Goal: Information Seeking & Learning: Learn about a topic

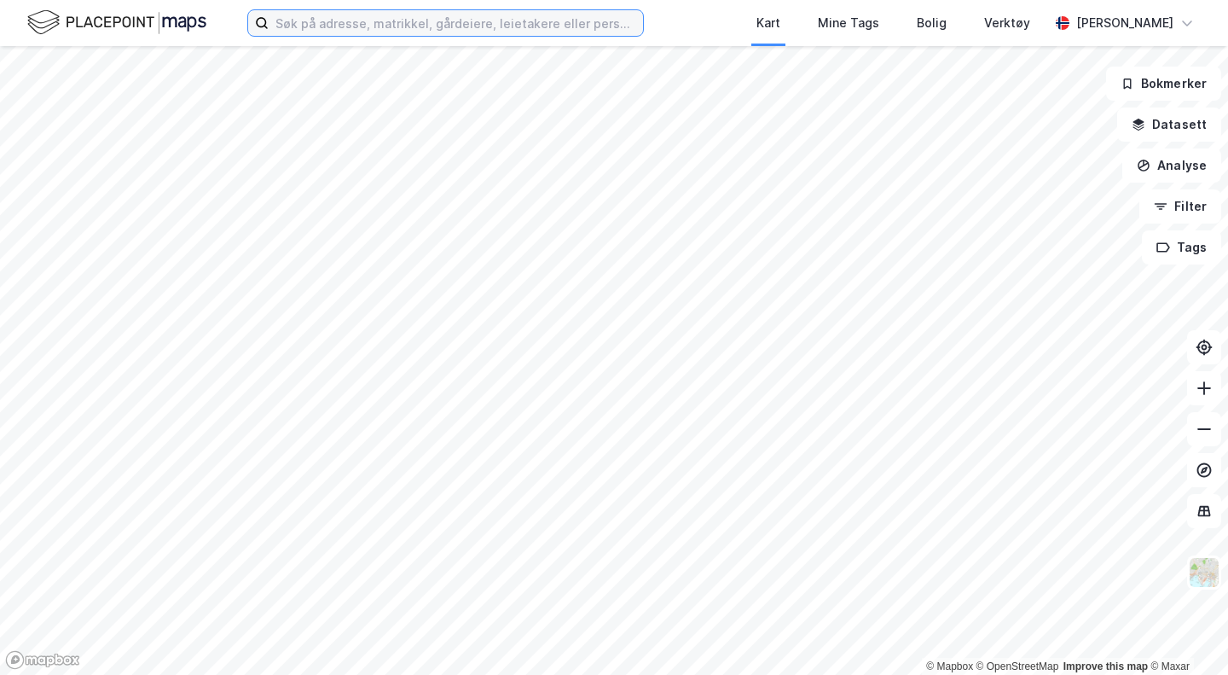
click at [478, 29] on input at bounding box center [456, 23] width 375 height 26
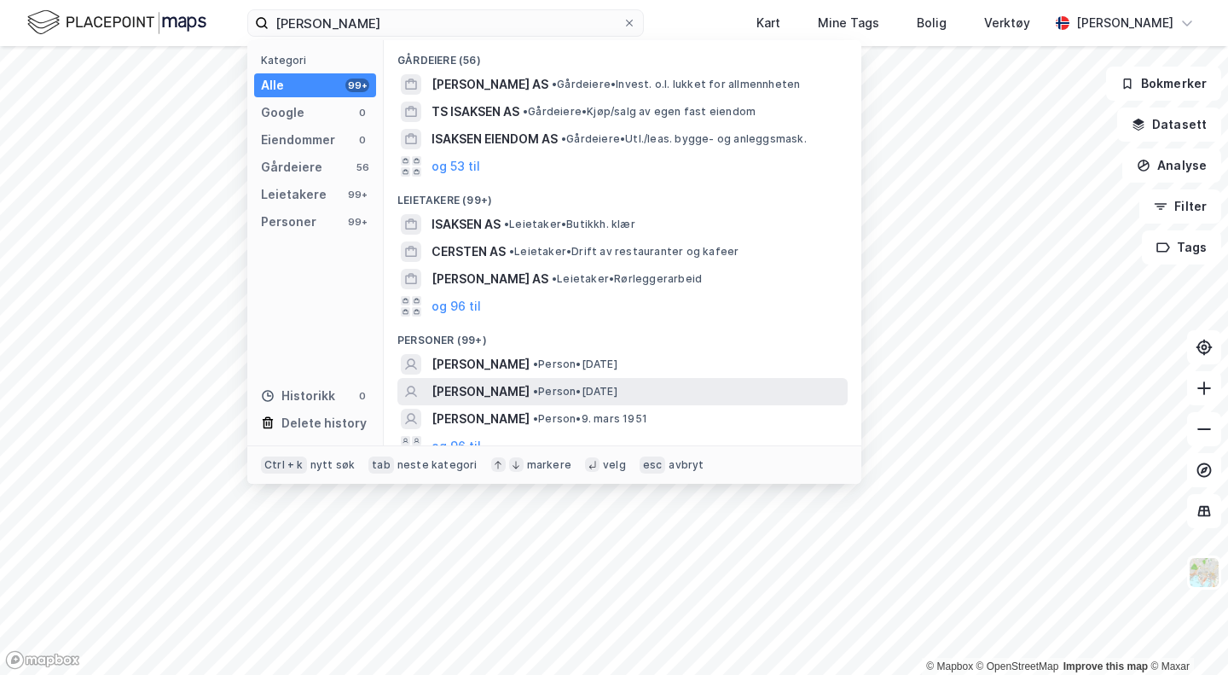
click at [511, 380] on div "[PERSON_NAME] • Person • [DATE]" at bounding box center [623, 391] width 450 height 27
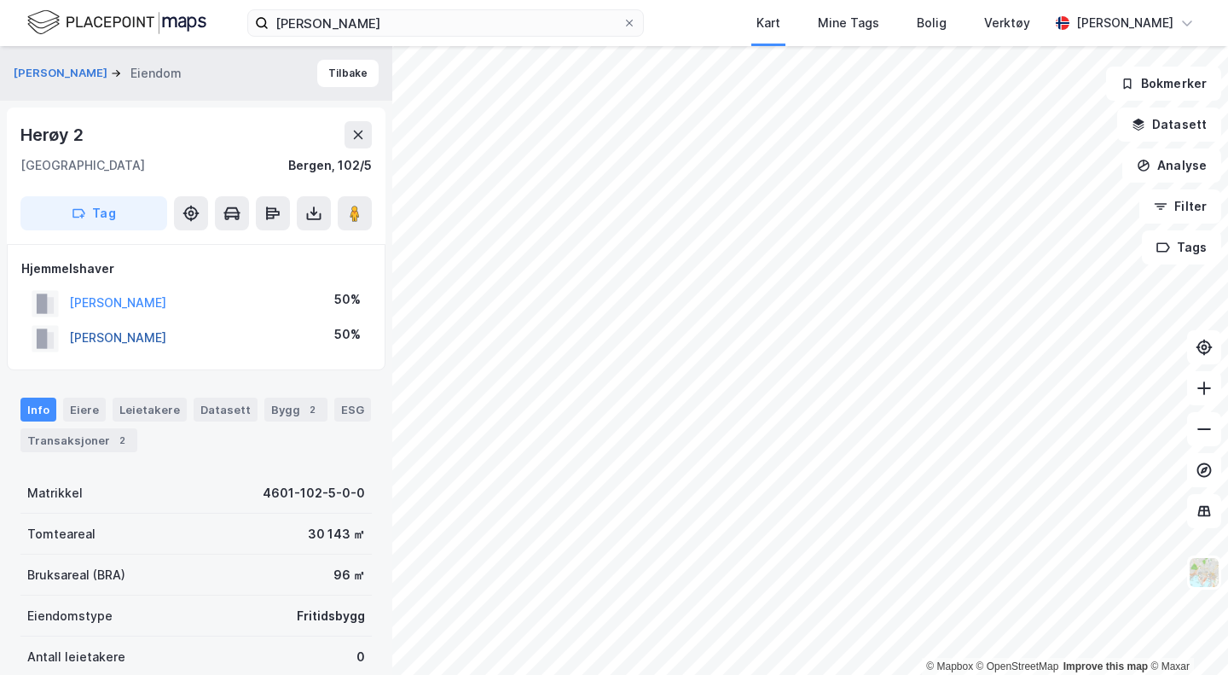
click at [0, 0] on button "[PERSON_NAME]" at bounding box center [0, 0] width 0 height 0
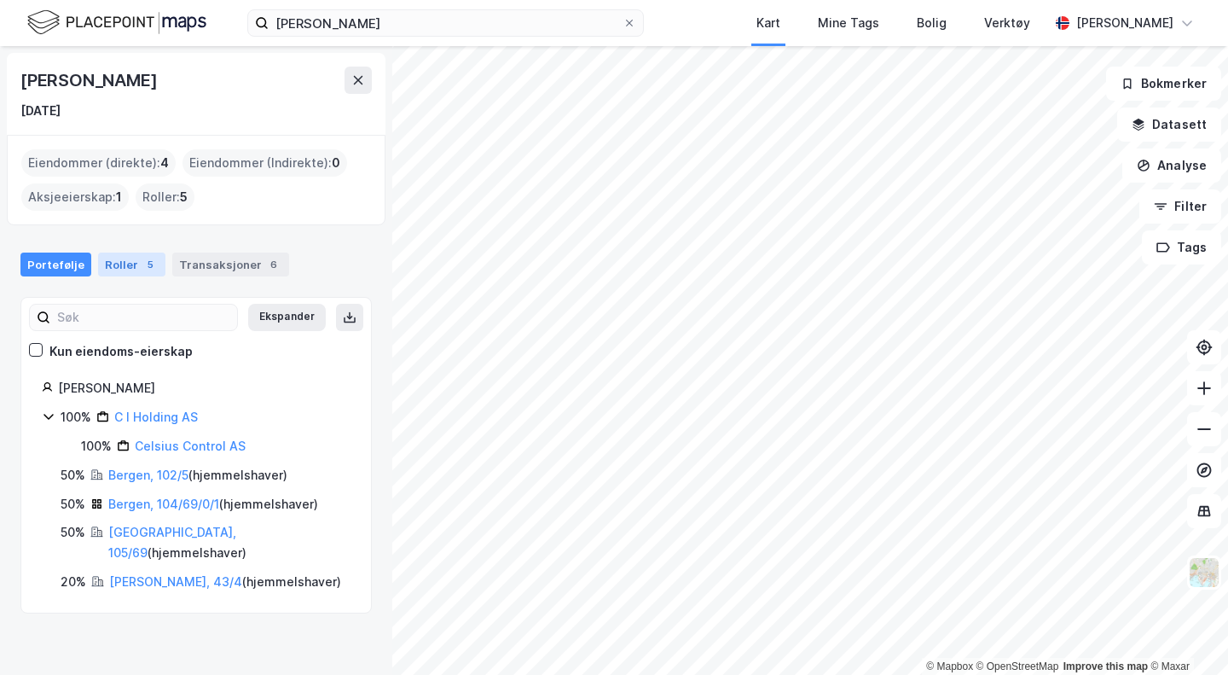
click at [153, 268] on div "Roller 5" at bounding box center [131, 265] width 67 height 24
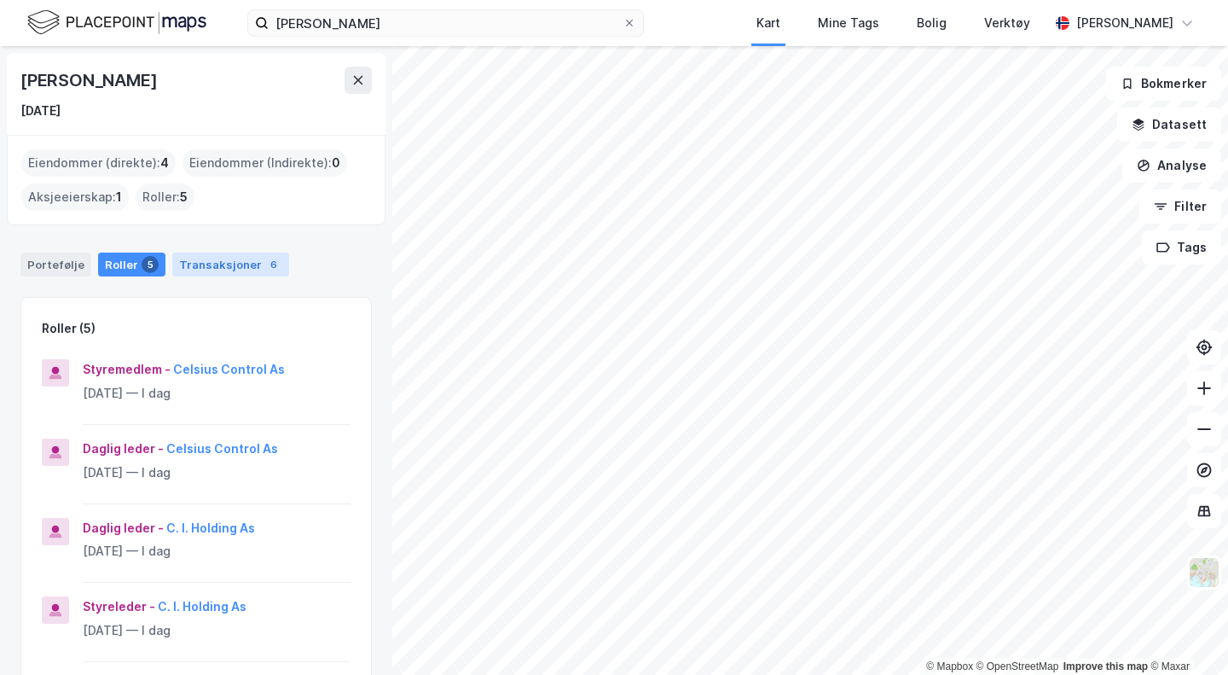
click at [242, 274] on div "Transaksjoner 6" at bounding box center [230, 265] width 117 height 24
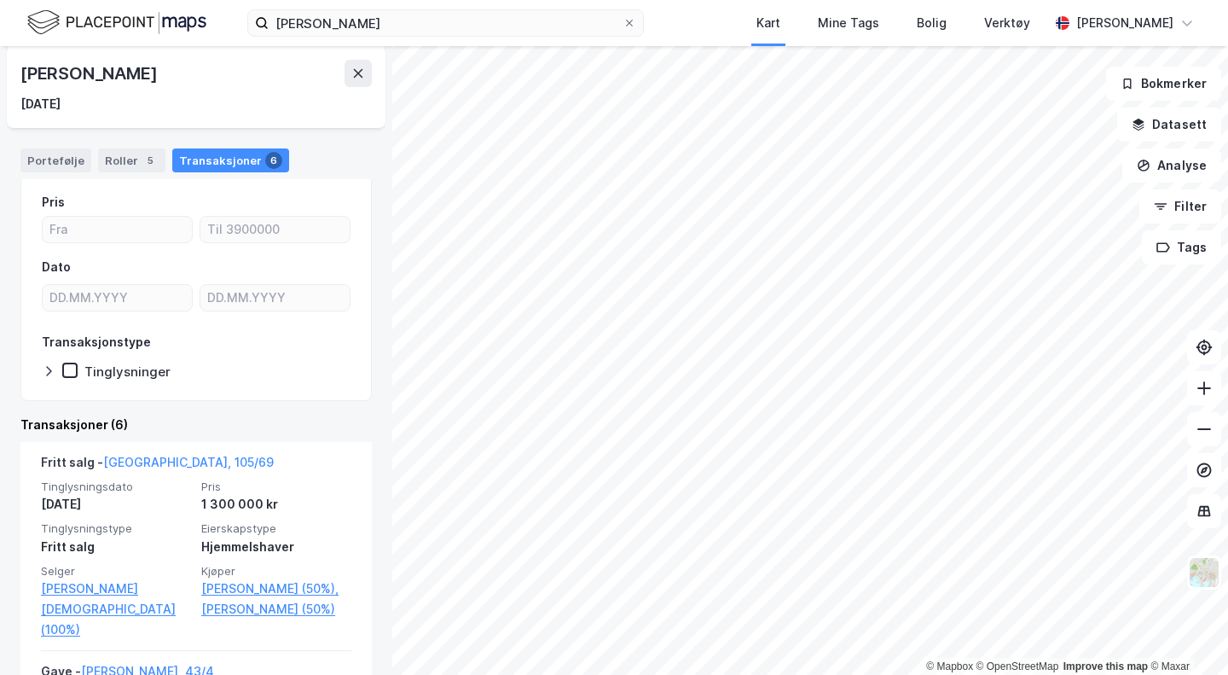
scroll to position [142, 0]
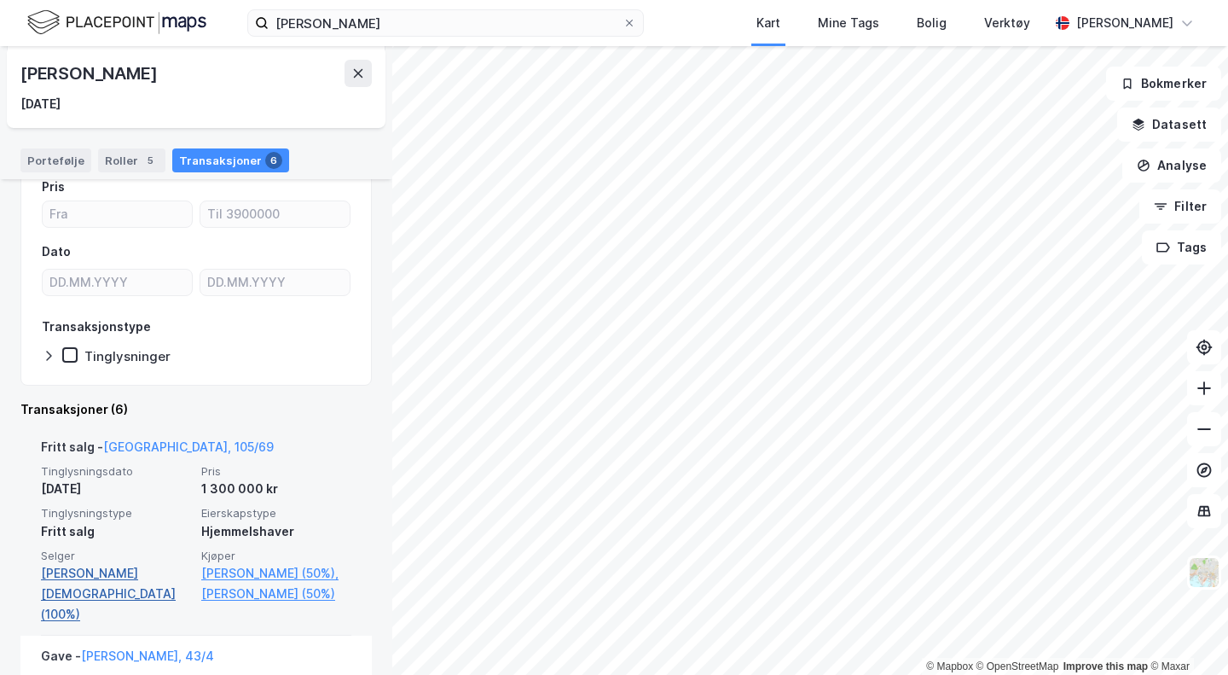
click at [131, 577] on link "[PERSON_NAME][DEMOGRAPHIC_DATA] (100%)" at bounding box center [116, 593] width 150 height 61
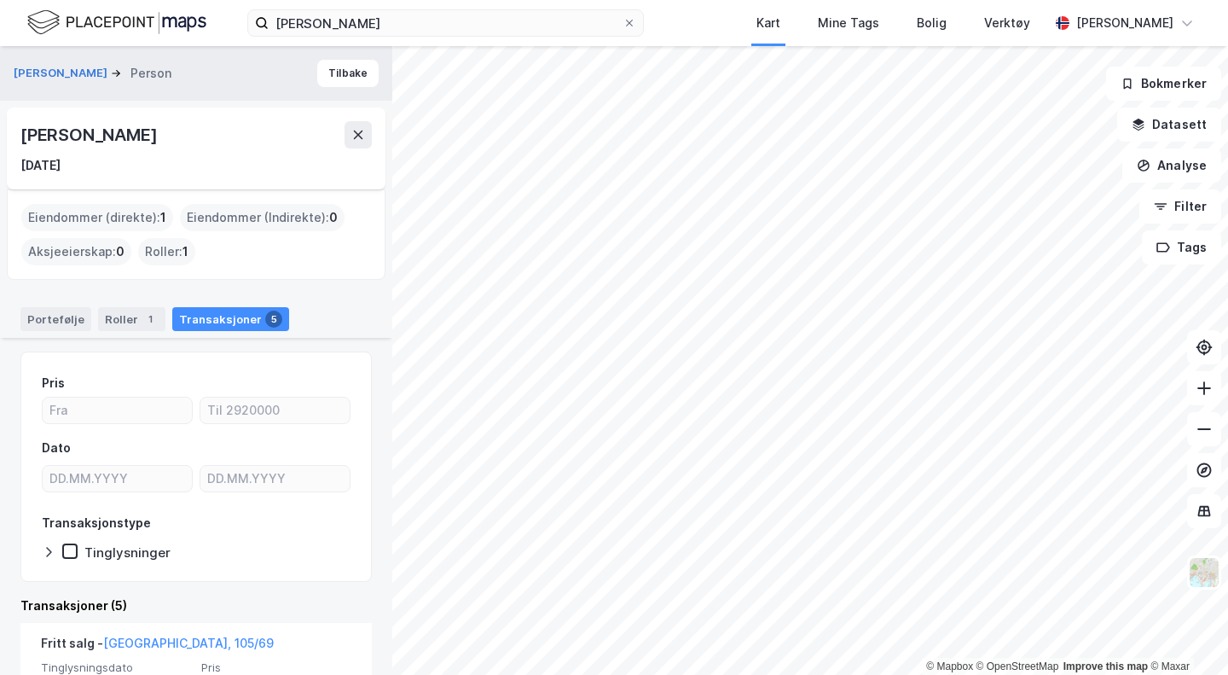
click at [59, 63] on div "[PERSON_NAME]" at bounding box center [99, 73] width 171 height 20
click at [64, 70] on button "[PERSON_NAME]" at bounding box center [62, 73] width 97 height 17
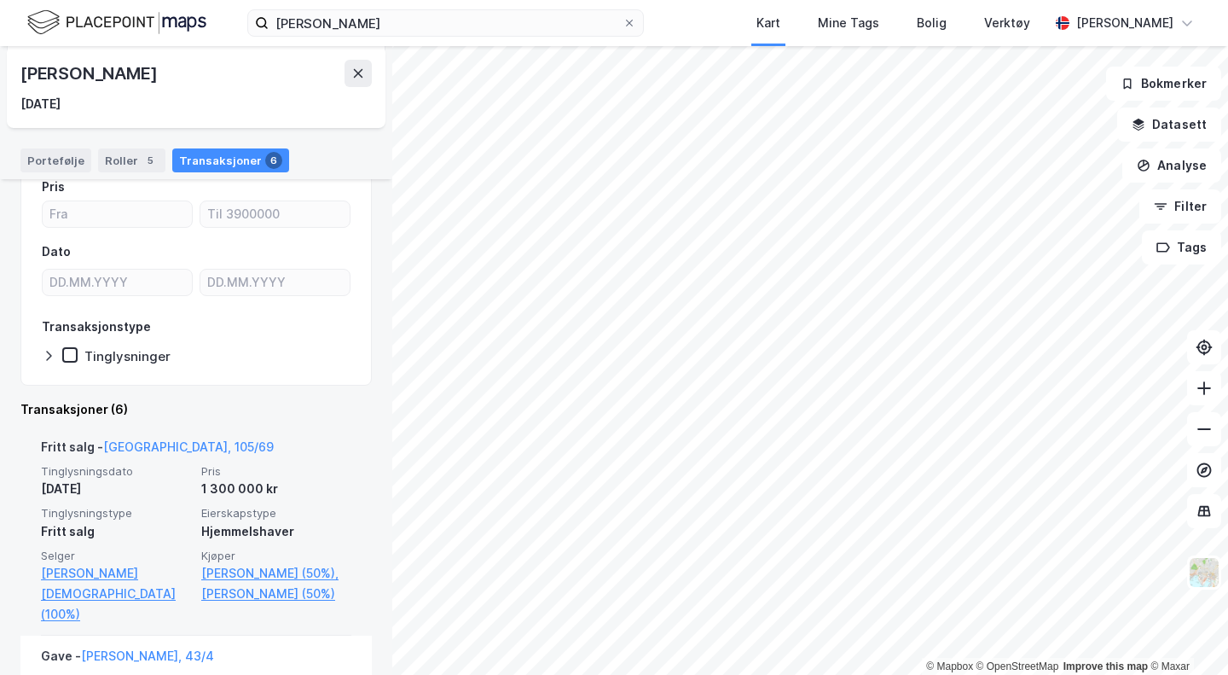
scroll to position [284, 0]
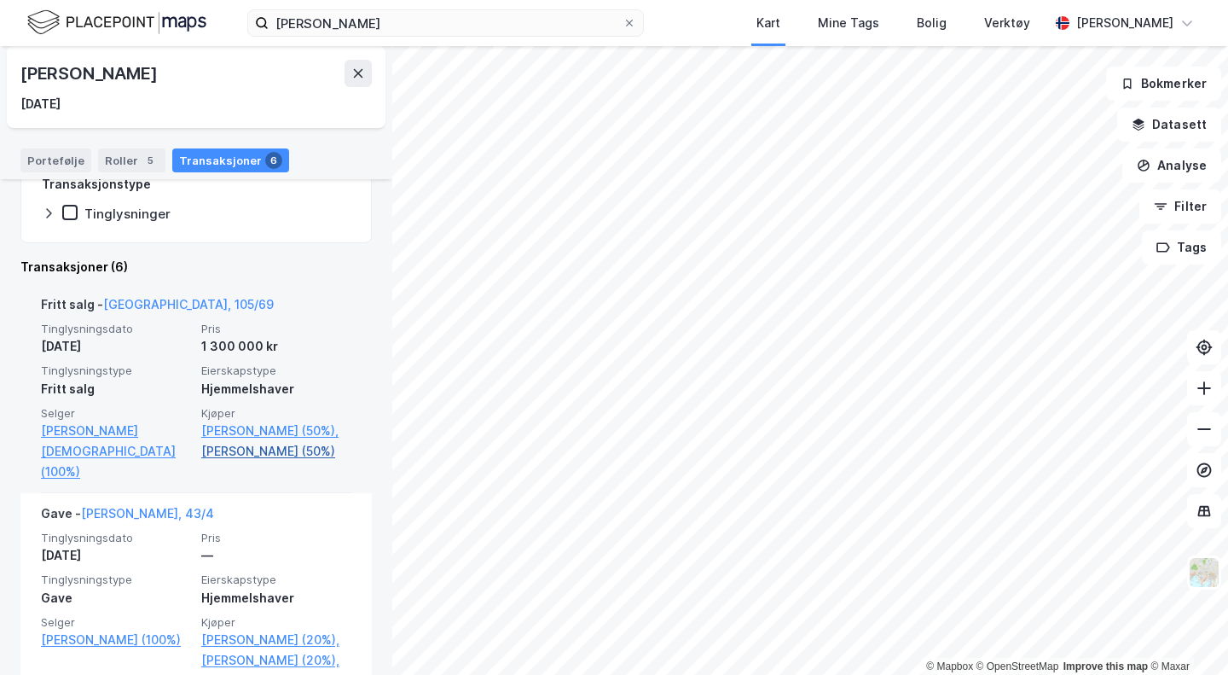
click at [243, 443] on link "[PERSON_NAME] (50%)" at bounding box center [276, 451] width 150 height 20
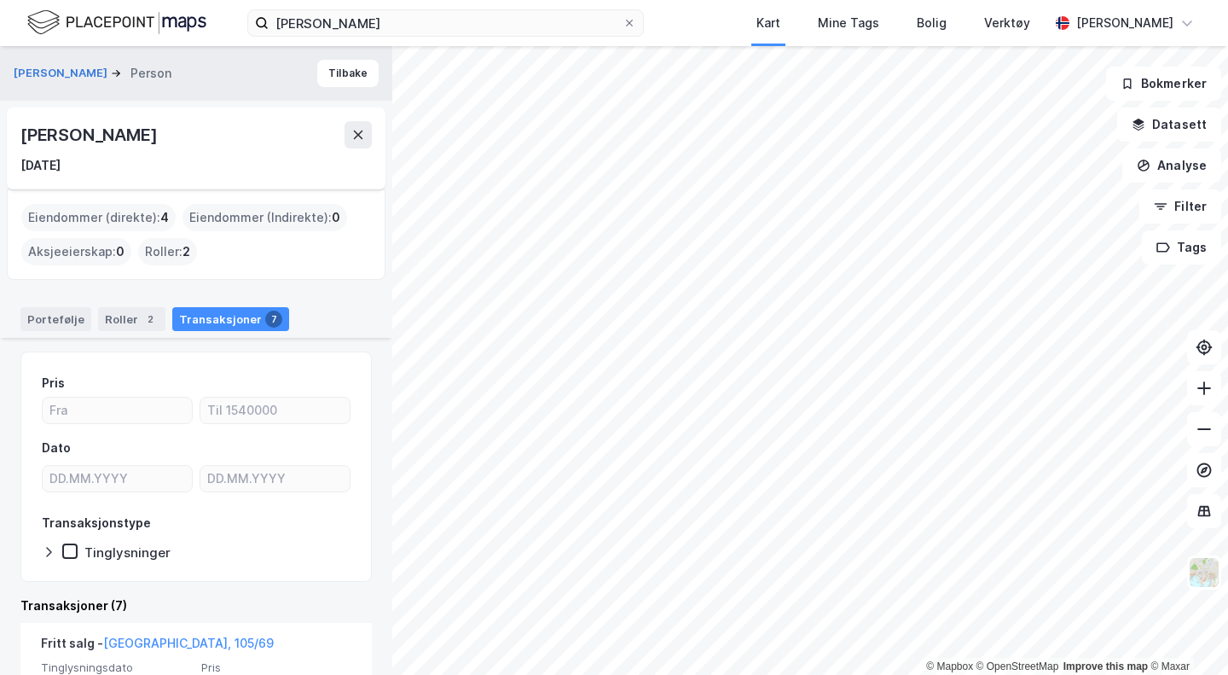
drag, startPoint x: 252, startPoint y: 131, endPoint x: 22, endPoint y: 132, distance: 229.5
click at [22, 132] on div "[PERSON_NAME]" at bounding box center [90, 134] width 140 height 27
copy div "[PERSON_NAME]"
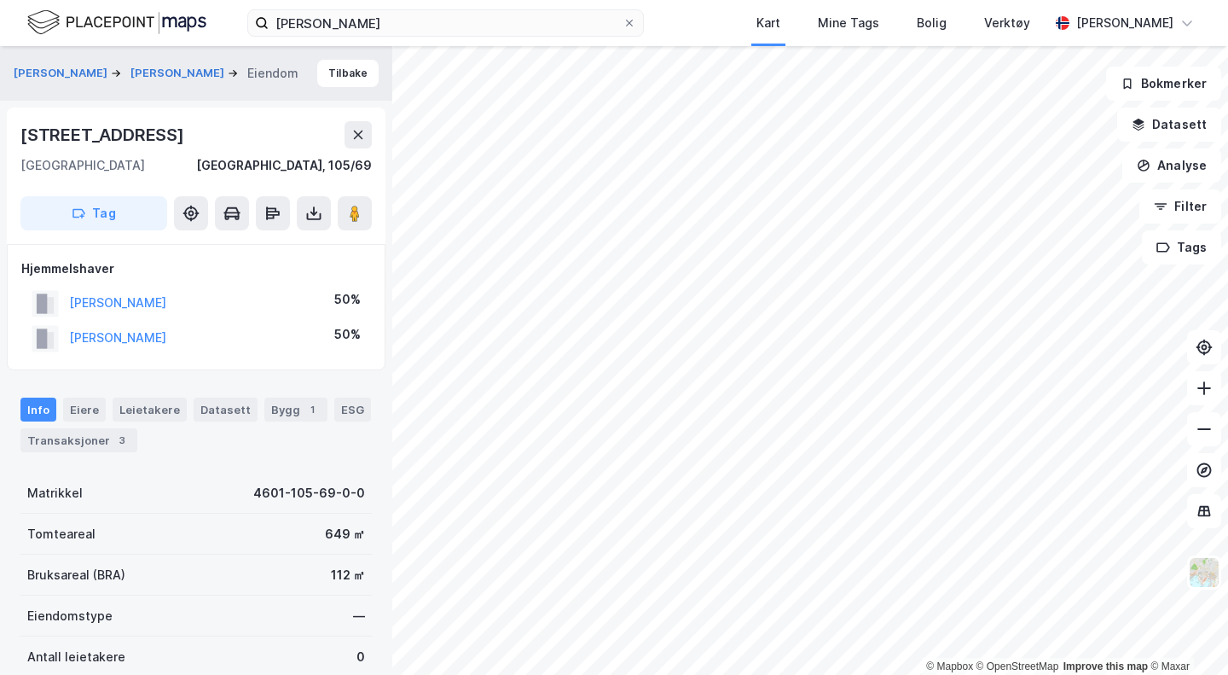
click at [88, 427] on div "Info [PERSON_NAME] Datasett Bygg 1 ESG Transaksjoner 3" at bounding box center [195, 425] width 351 height 55
click at [87, 434] on div "Transaksjoner 3" at bounding box center [78, 440] width 117 height 24
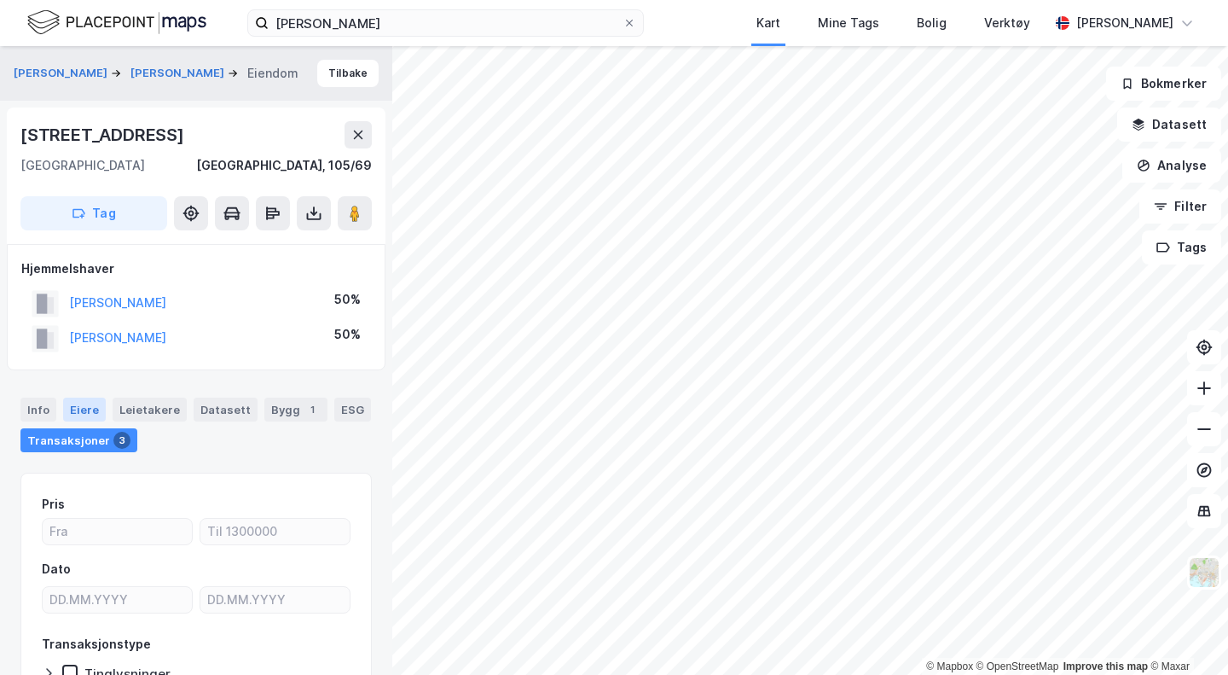
click at [91, 403] on div "Eiere" at bounding box center [84, 410] width 43 height 24
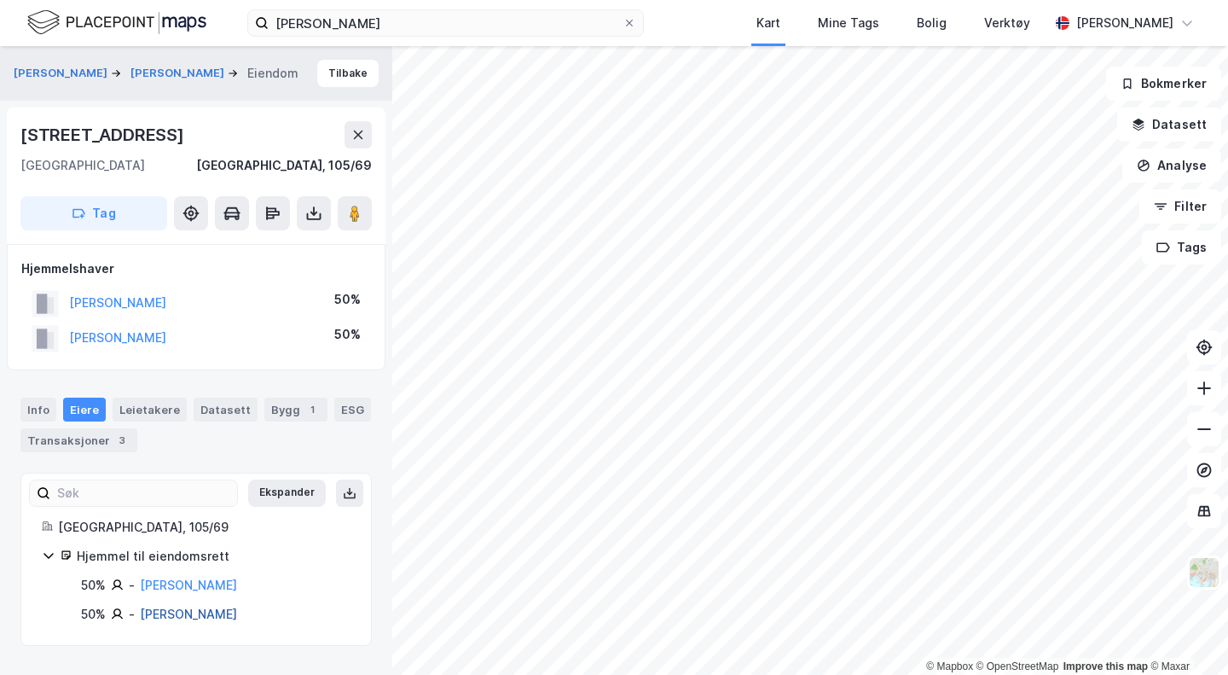
click at [173, 610] on link "[PERSON_NAME]" at bounding box center [188, 614] width 97 height 15
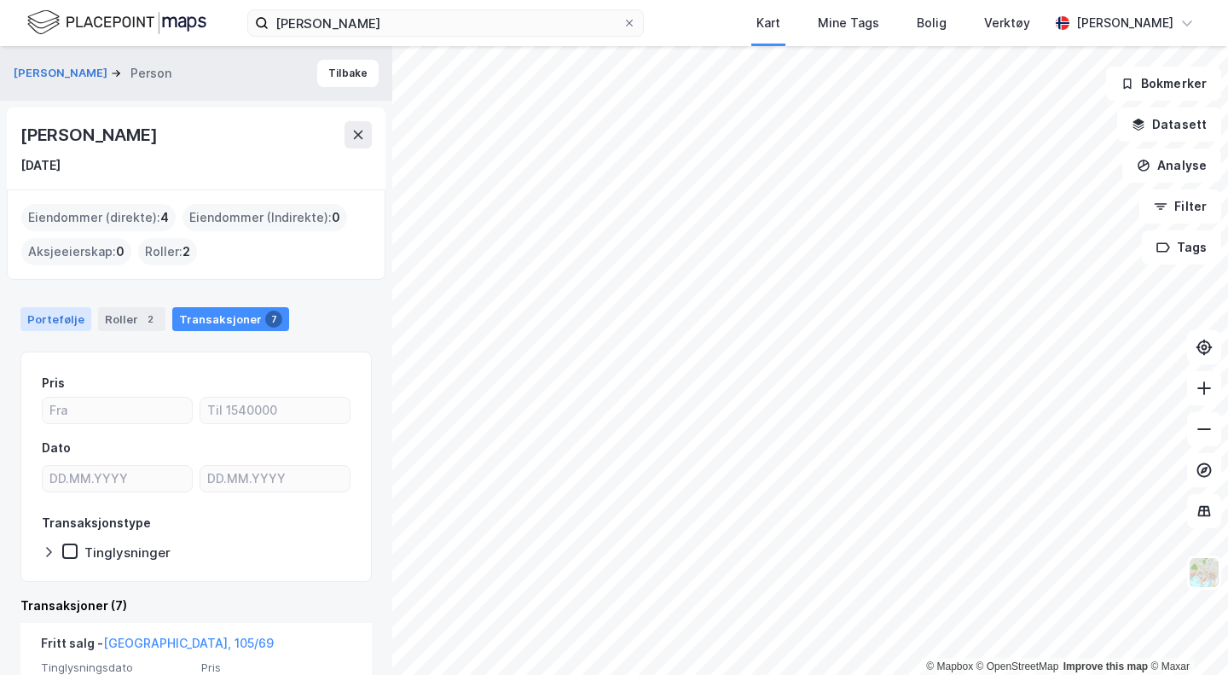
click at [61, 315] on div "Portefølje" at bounding box center [55, 319] width 71 height 24
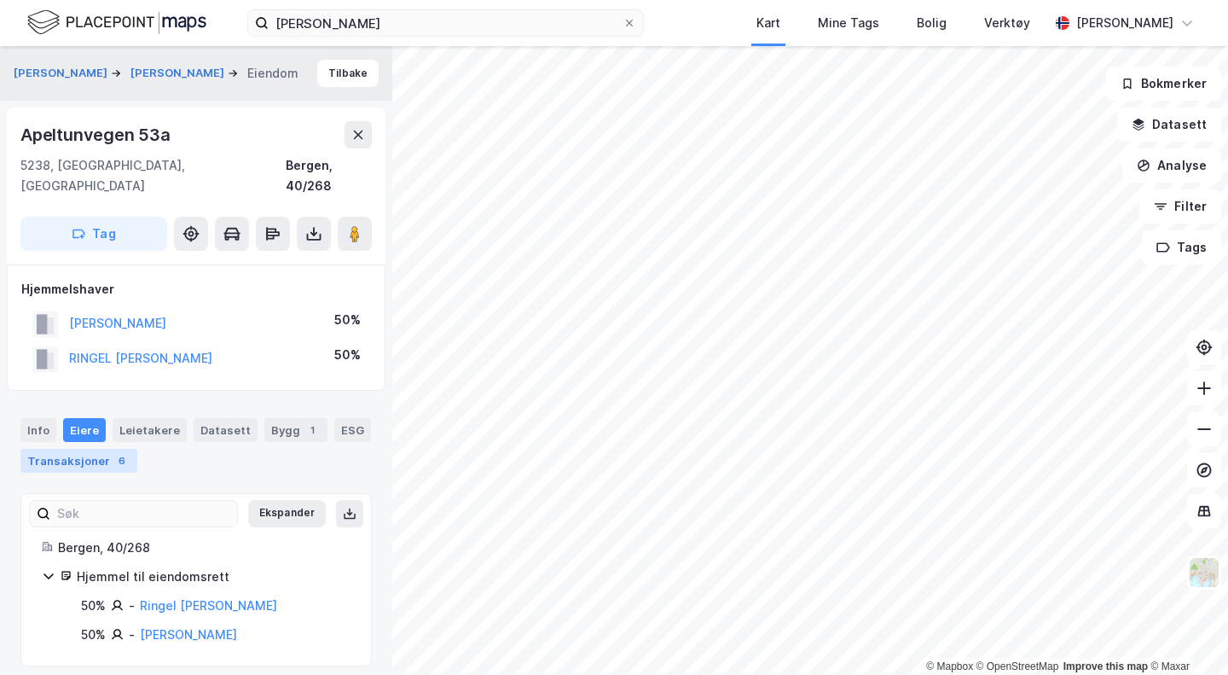
click at [55, 449] on div "Transaksjoner 6" at bounding box center [78, 461] width 117 height 24
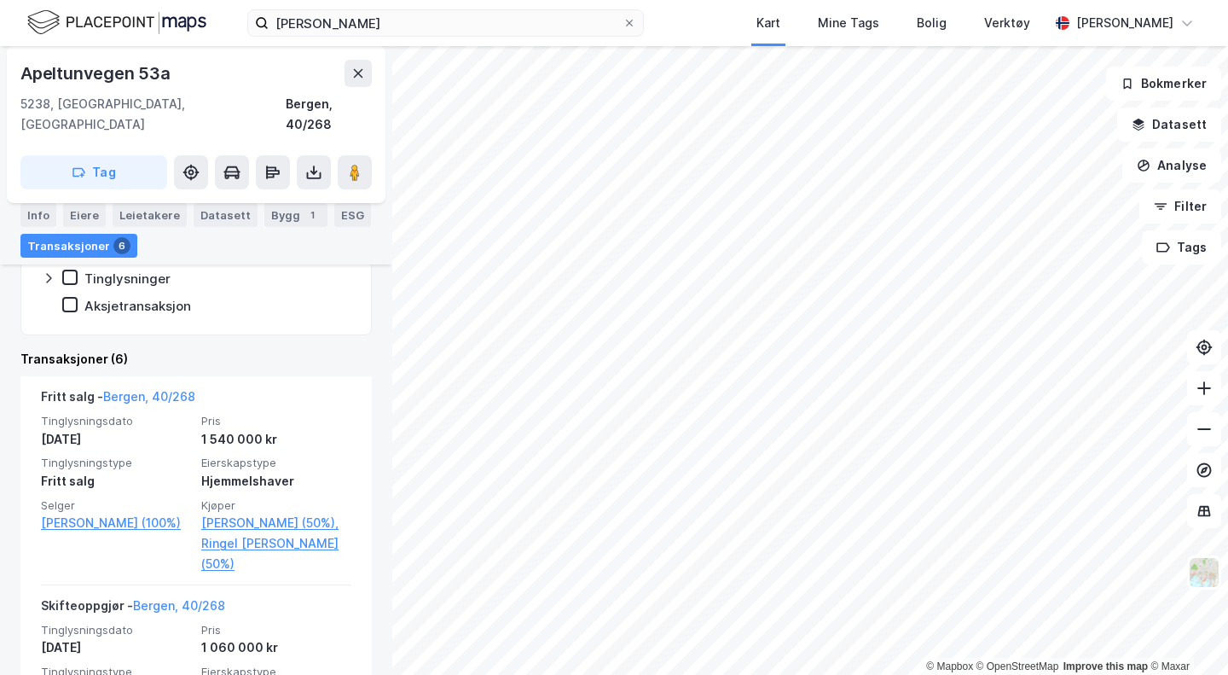
scroll to position [427, 0]
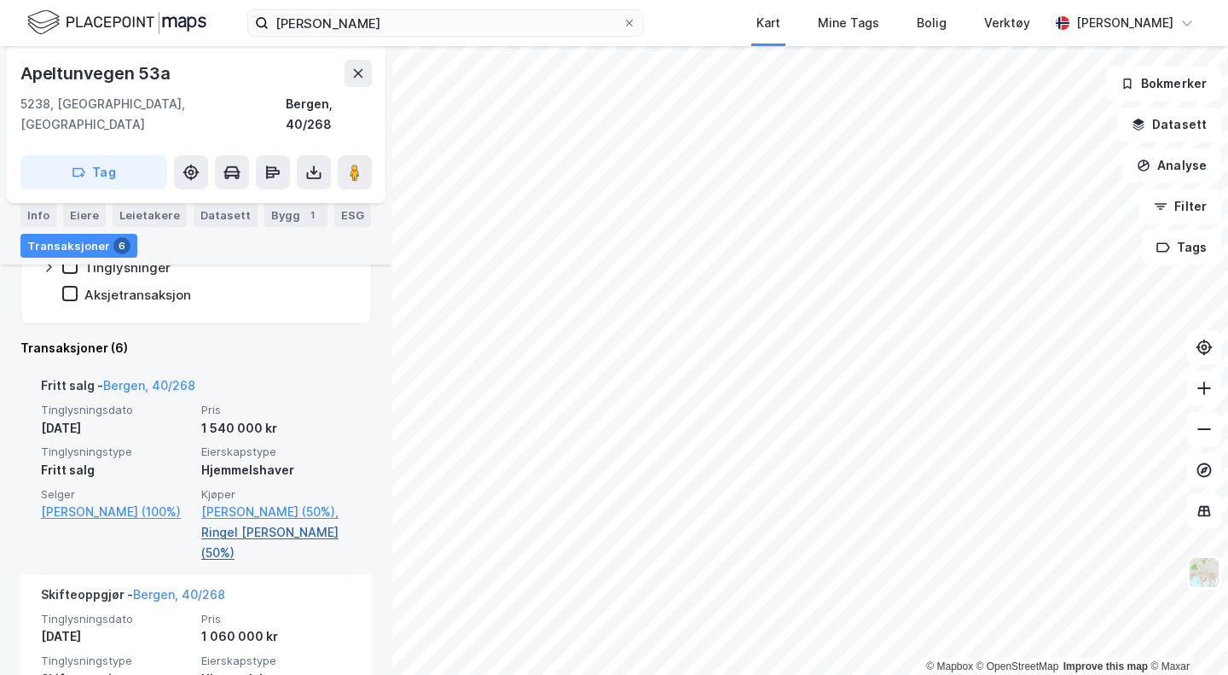
click at [245, 522] on link "Ringel [PERSON_NAME] (50%)" at bounding box center [276, 542] width 150 height 41
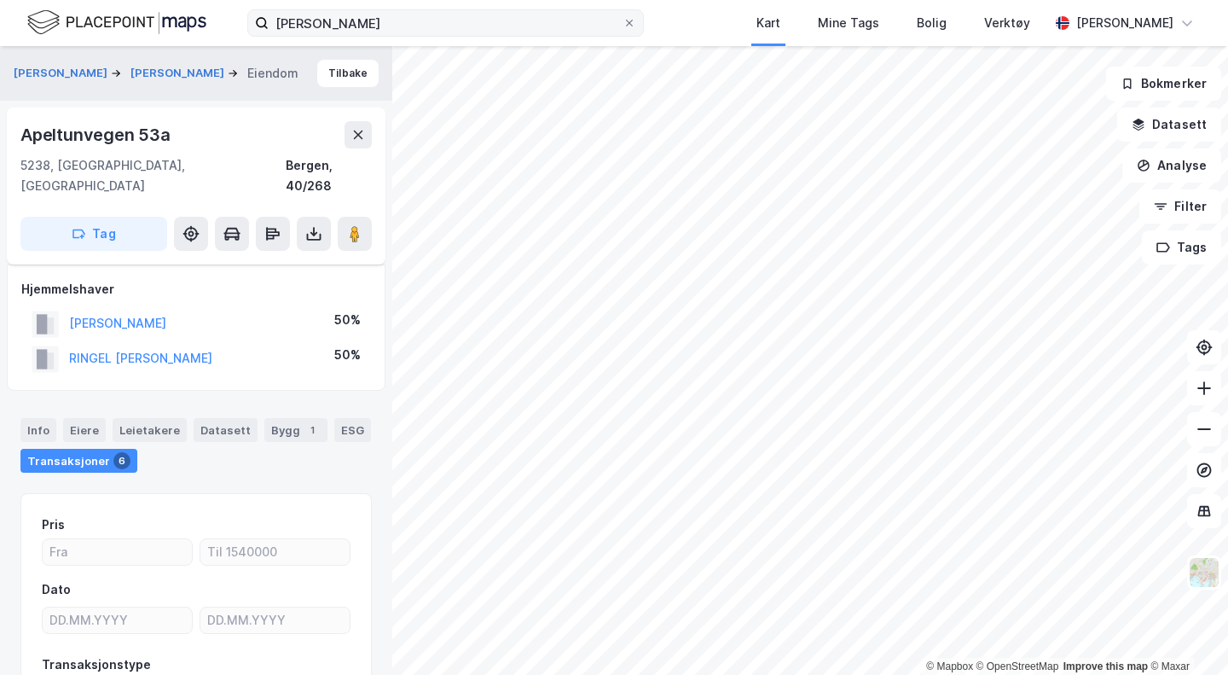
scroll to position [117, 0]
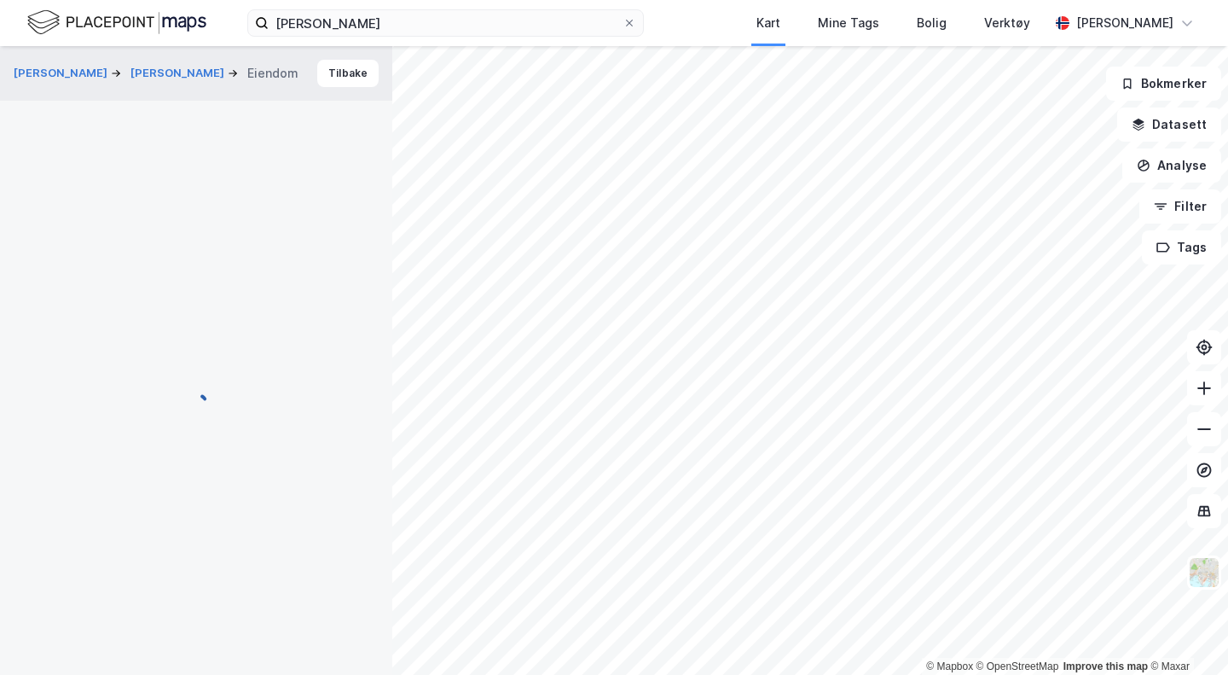
scroll to position [9, 0]
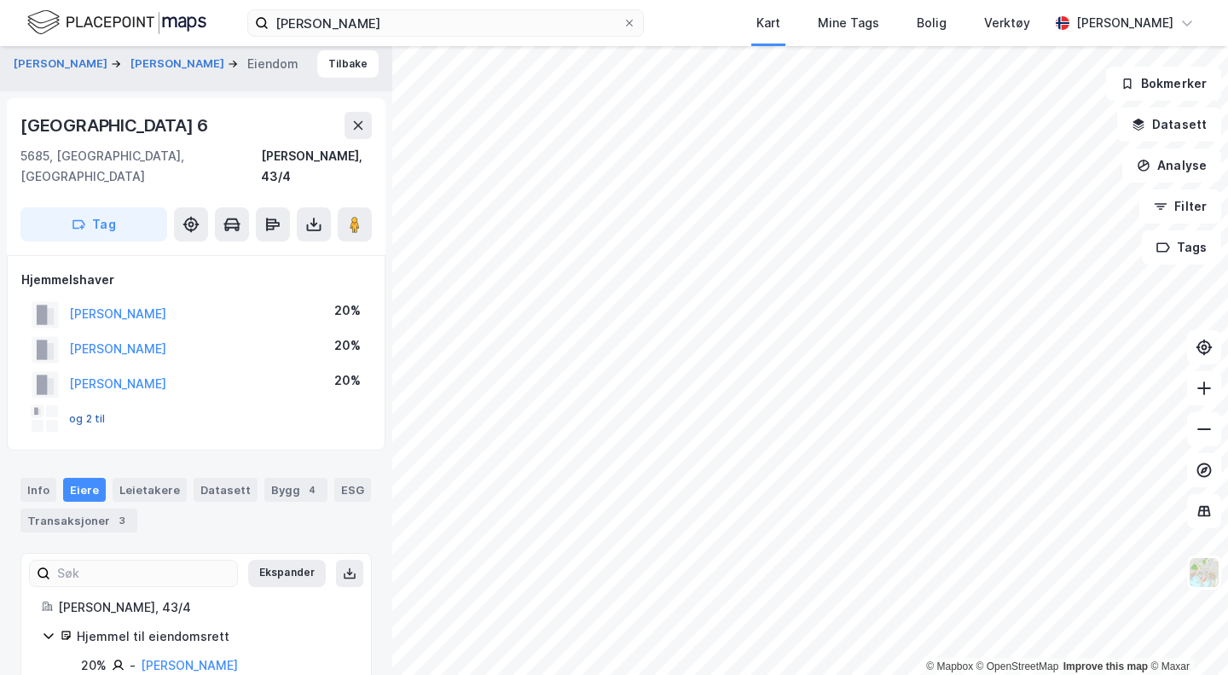
click at [0, 0] on button "og 2 til" at bounding box center [0, 0] width 0 height 0
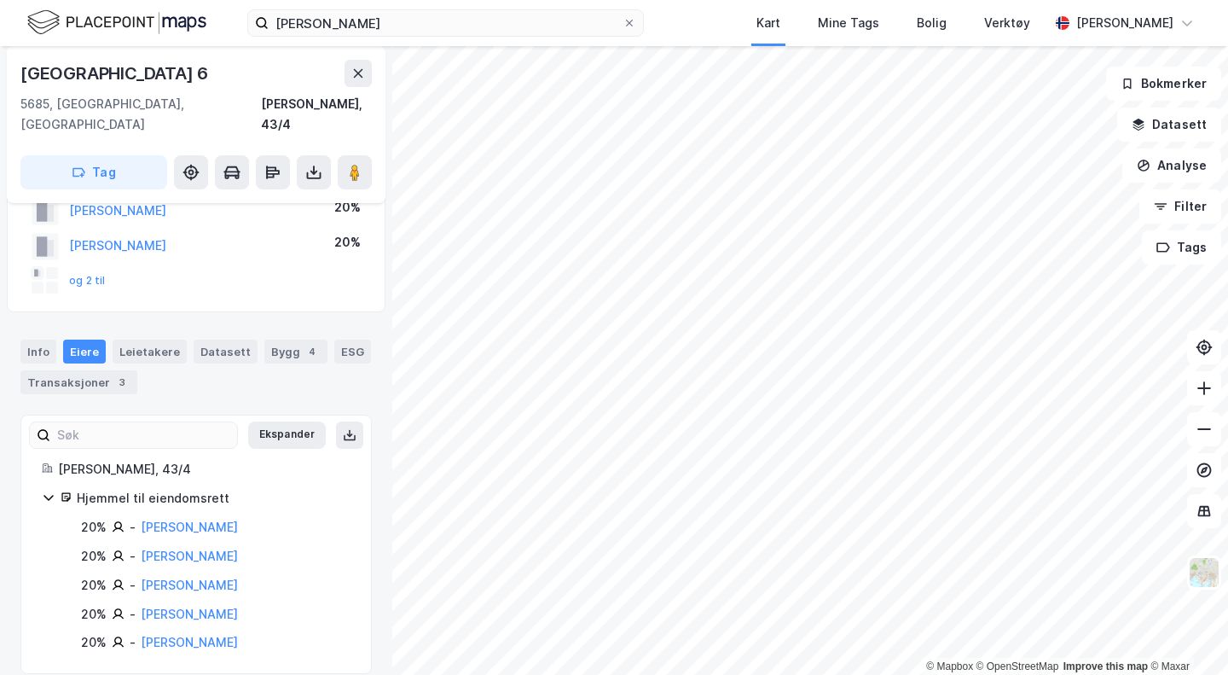
scroll to position [0, 0]
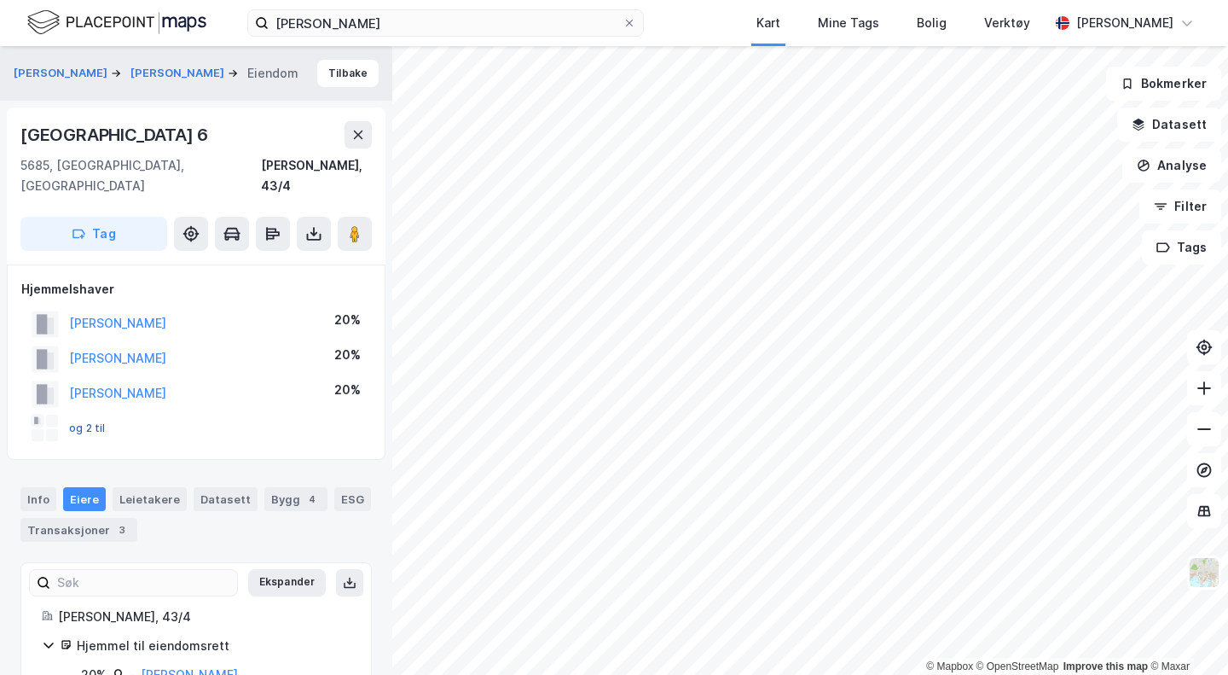
click at [0, 0] on button "og 2 til" at bounding box center [0, 0] width 0 height 0
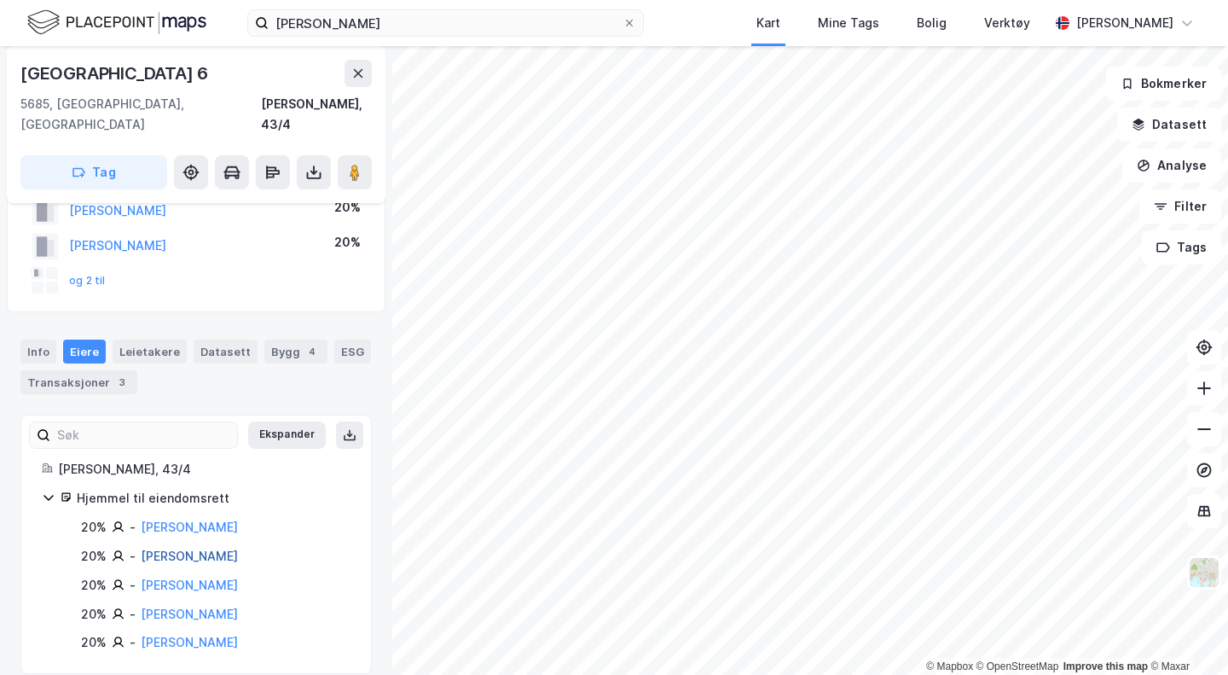
click at [191, 549] on link "[PERSON_NAME]" at bounding box center [189, 556] width 97 height 15
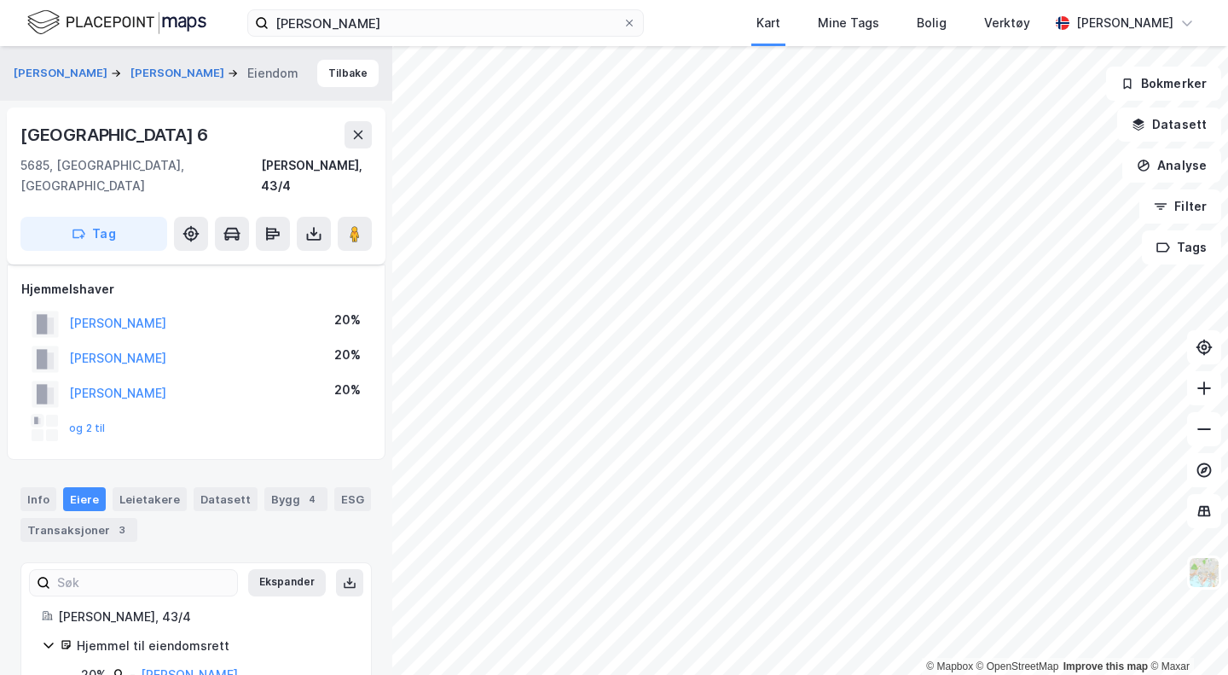
scroll to position [148, 0]
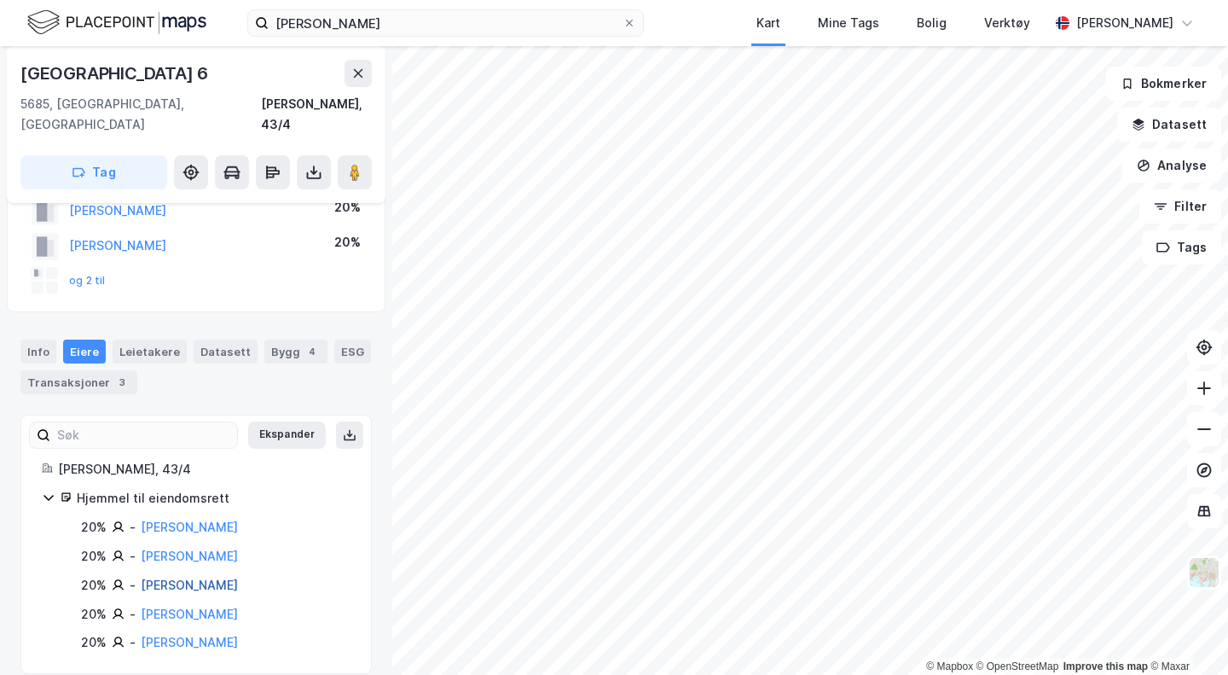
click at [152, 578] on link "[PERSON_NAME]" at bounding box center [189, 585] width 97 height 15
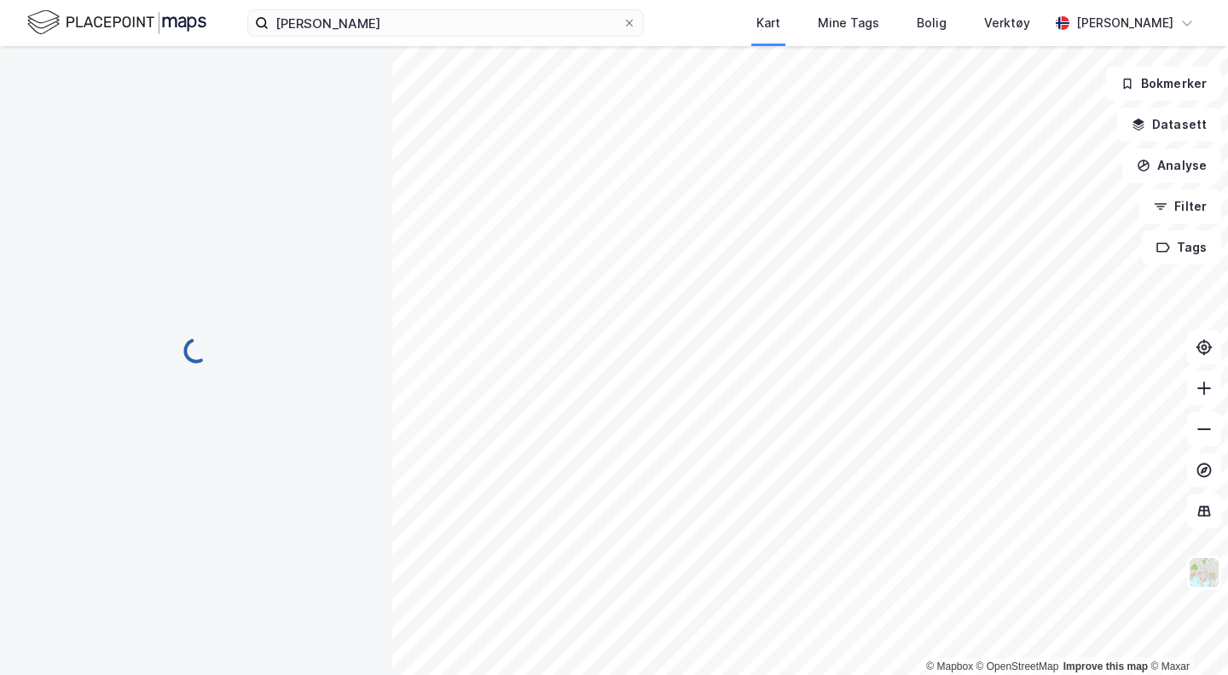
scroll to position [93, 0]
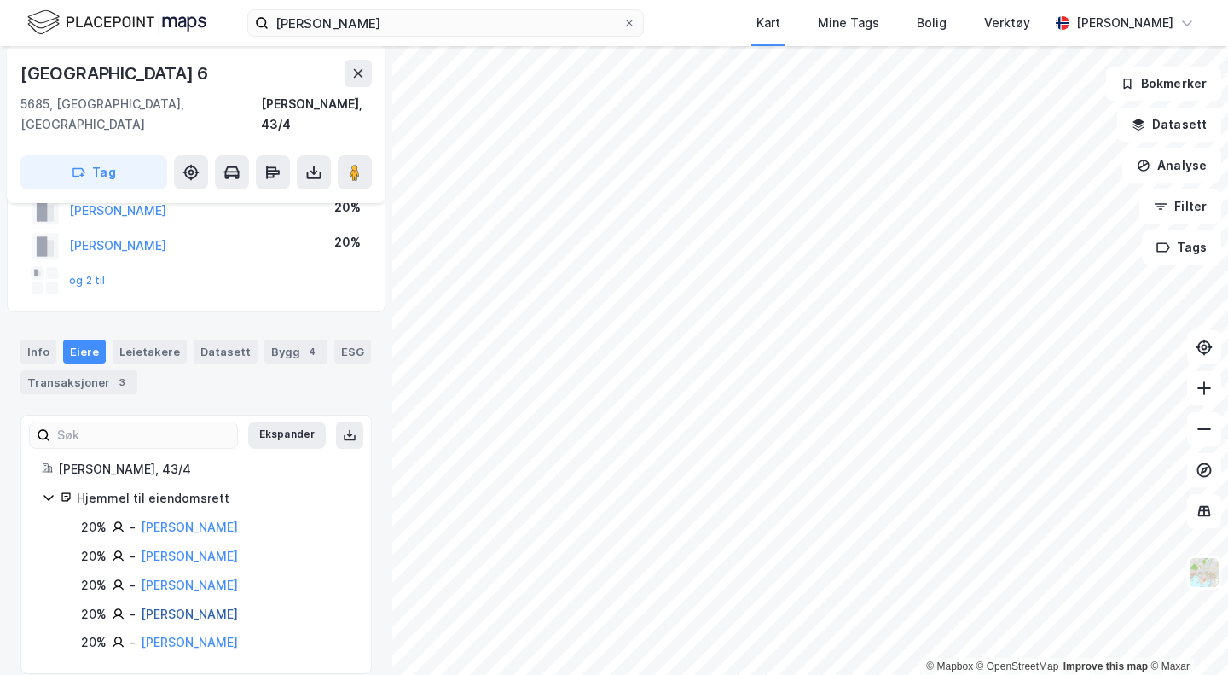
click at [179, 607] on link "[PERSON_NAME]" at bounding box center [189, 614] width 97 height 15
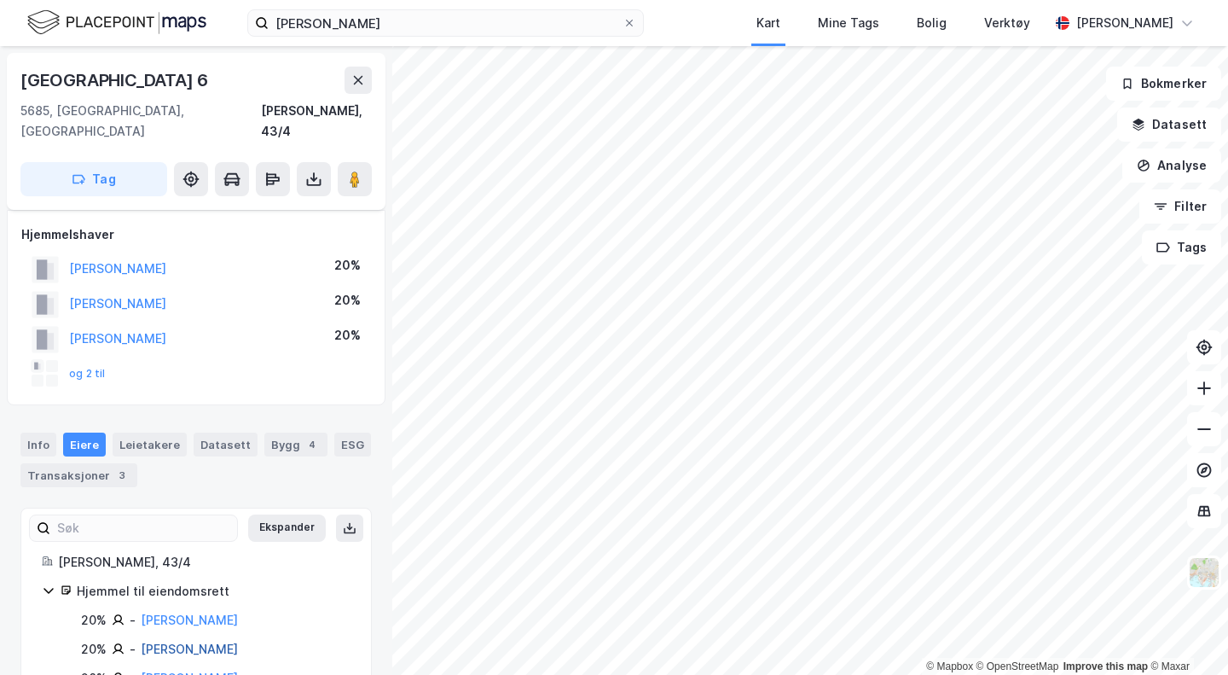
scroll to position [93, 0]
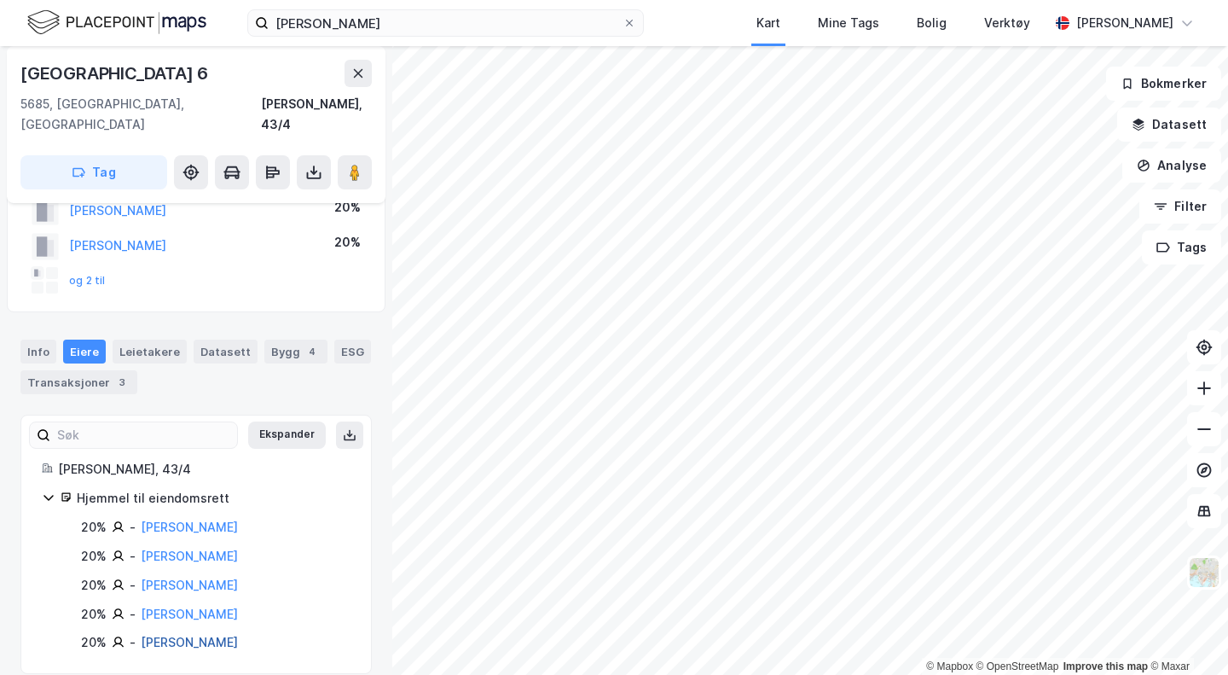
click at [170, 635] on link "[PERSON_NAME]" at bounding box center [189, 642] width 97 height 15
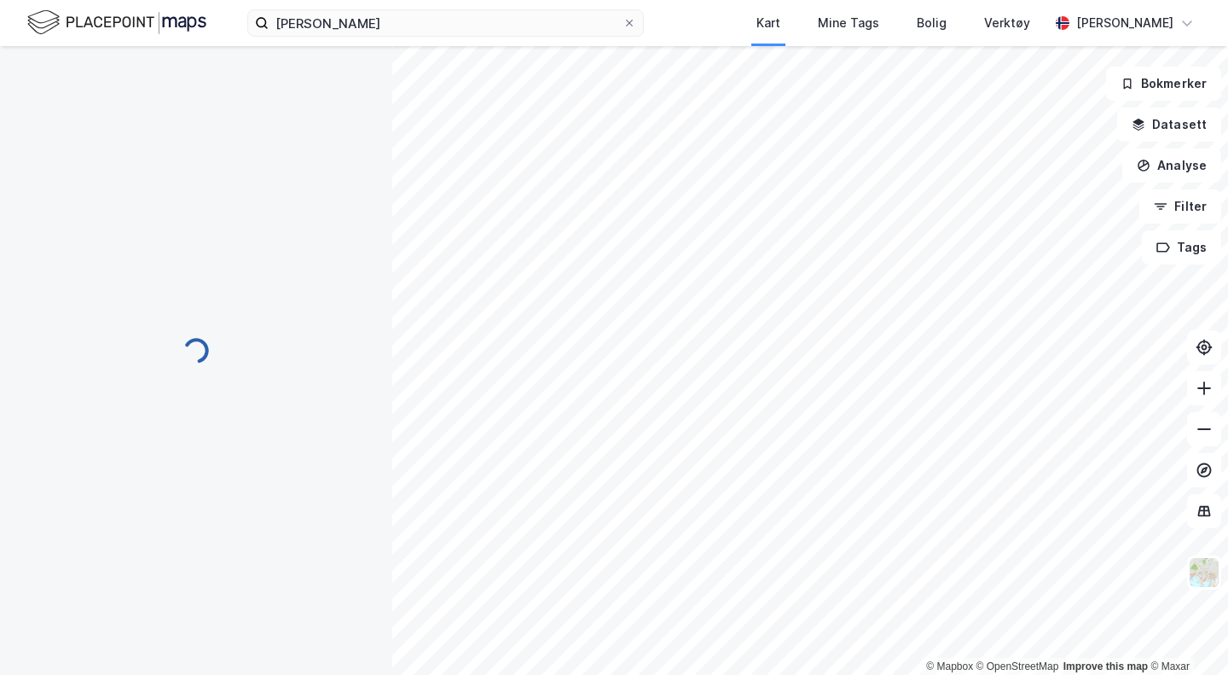
scroll to position [93, 0]
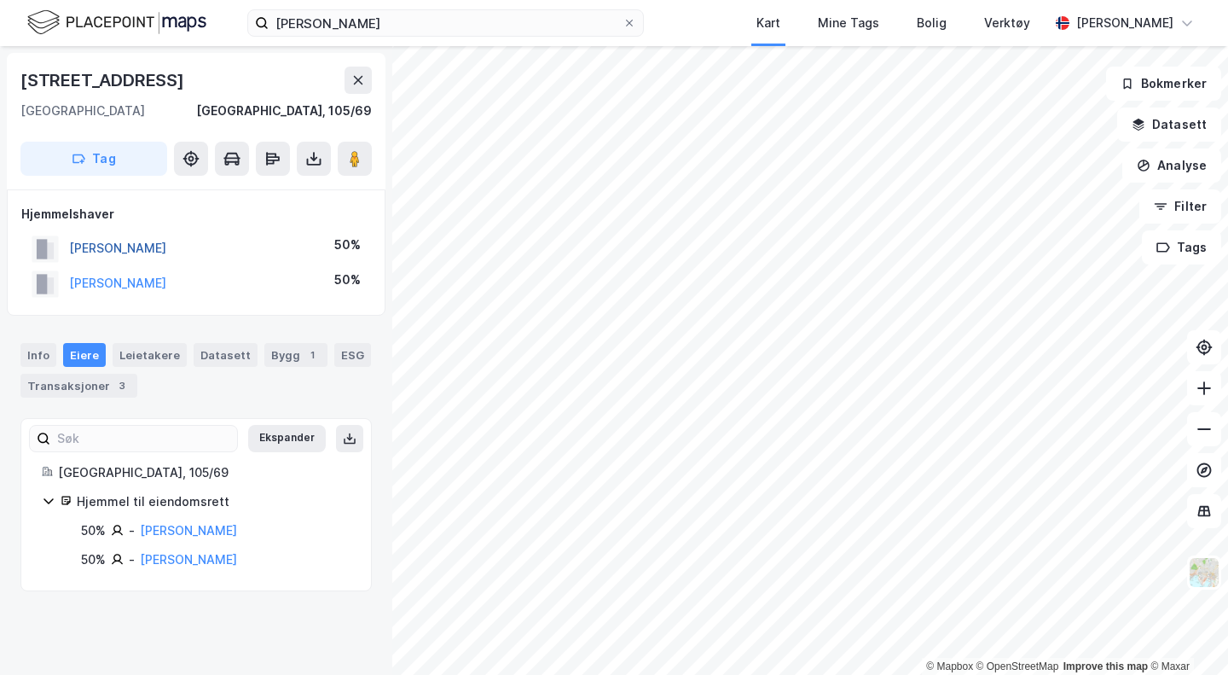
click at [0, 0] on button "[PERSON_NAME]" at bounding box center [0, 0] width 0 height 0
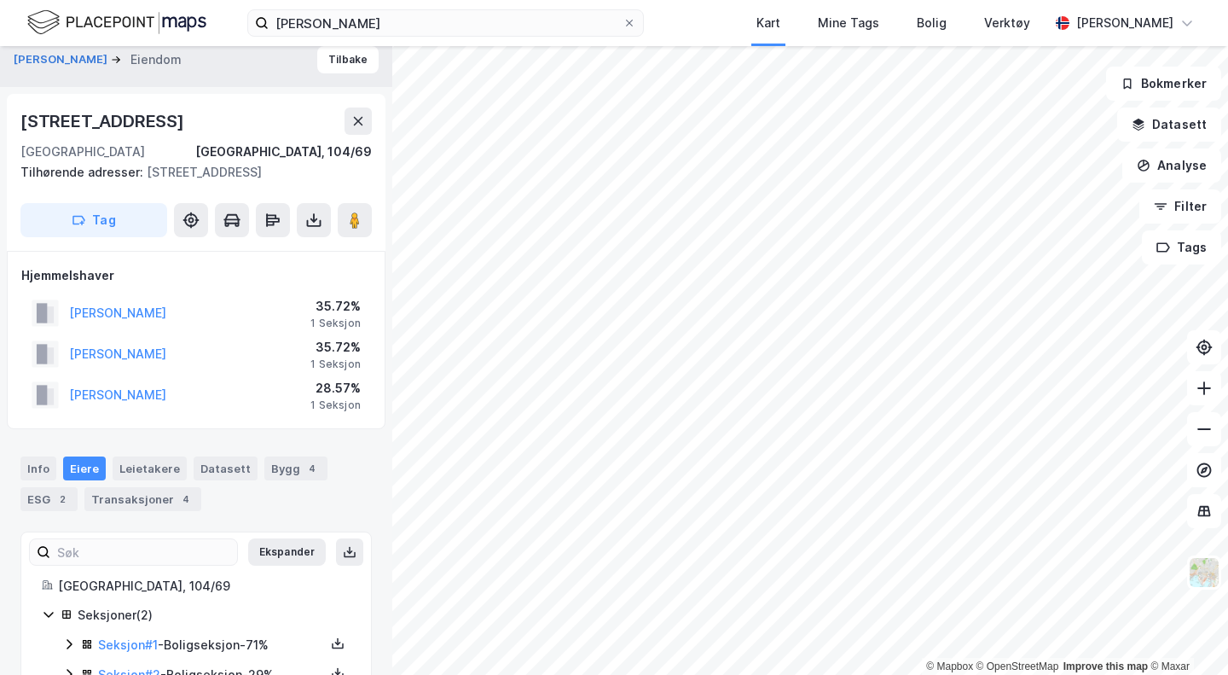
scroll to position [68, 0]
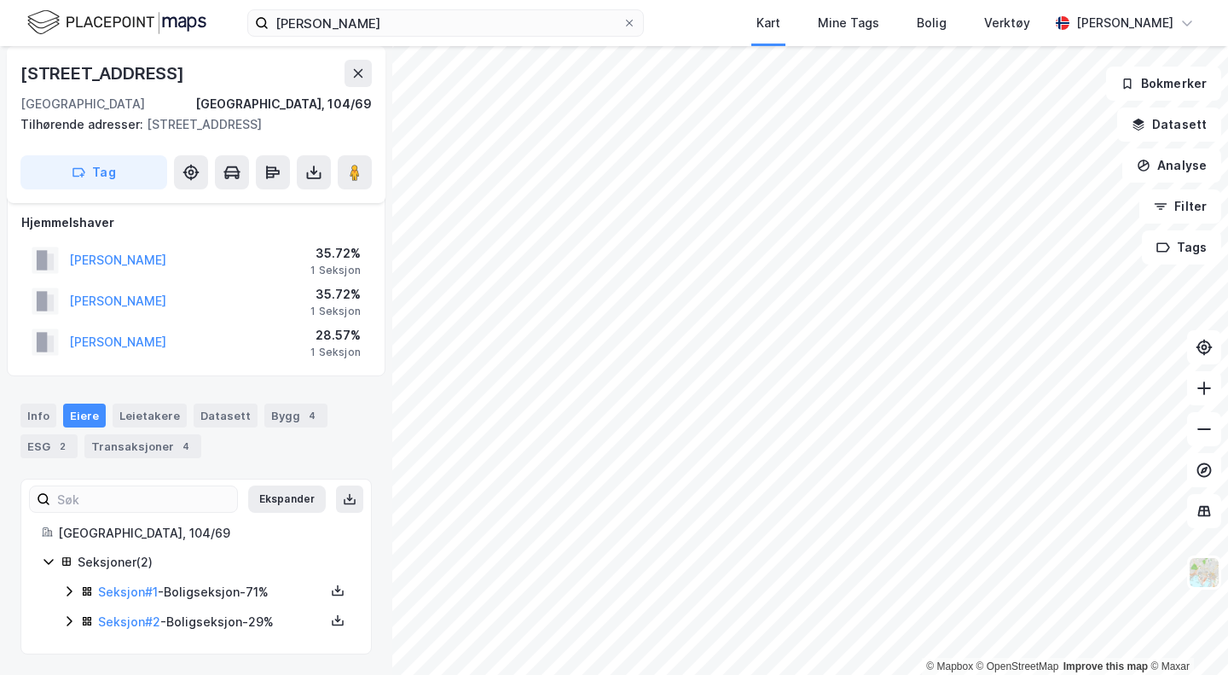
click at [72, 586] on icon at bounding box center [69, 591] width 14 height 14
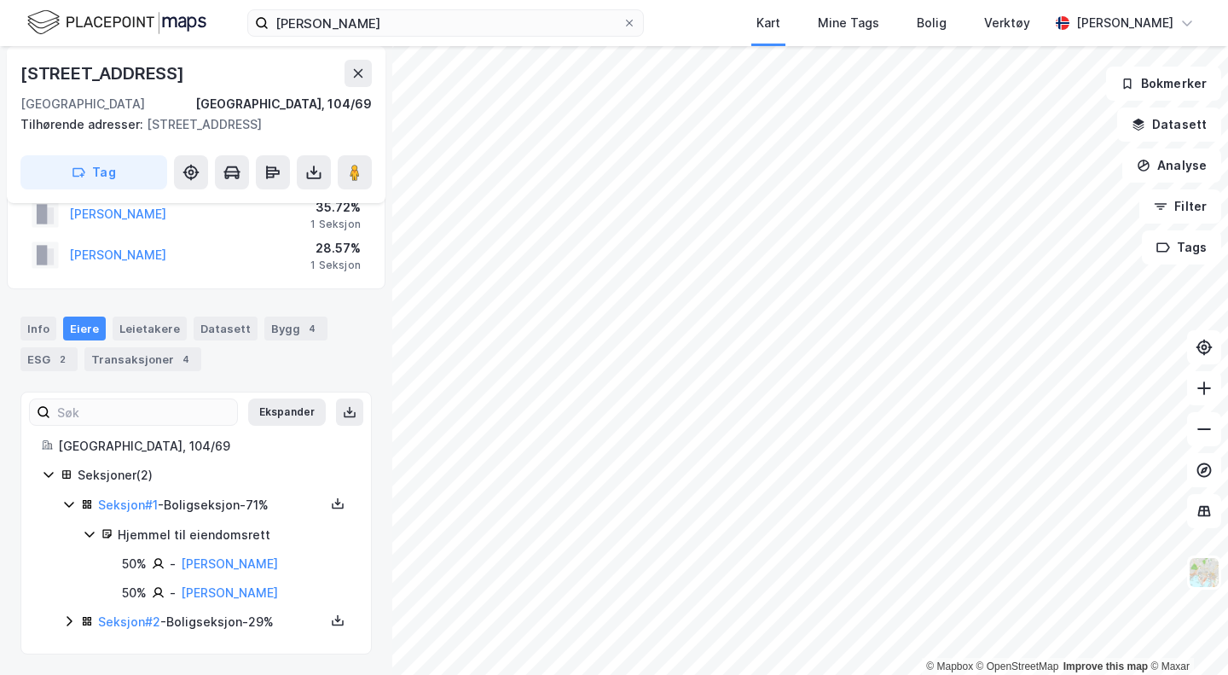
click at [66, 627] on icon at bounding box center [69, 621] width 14 height 14
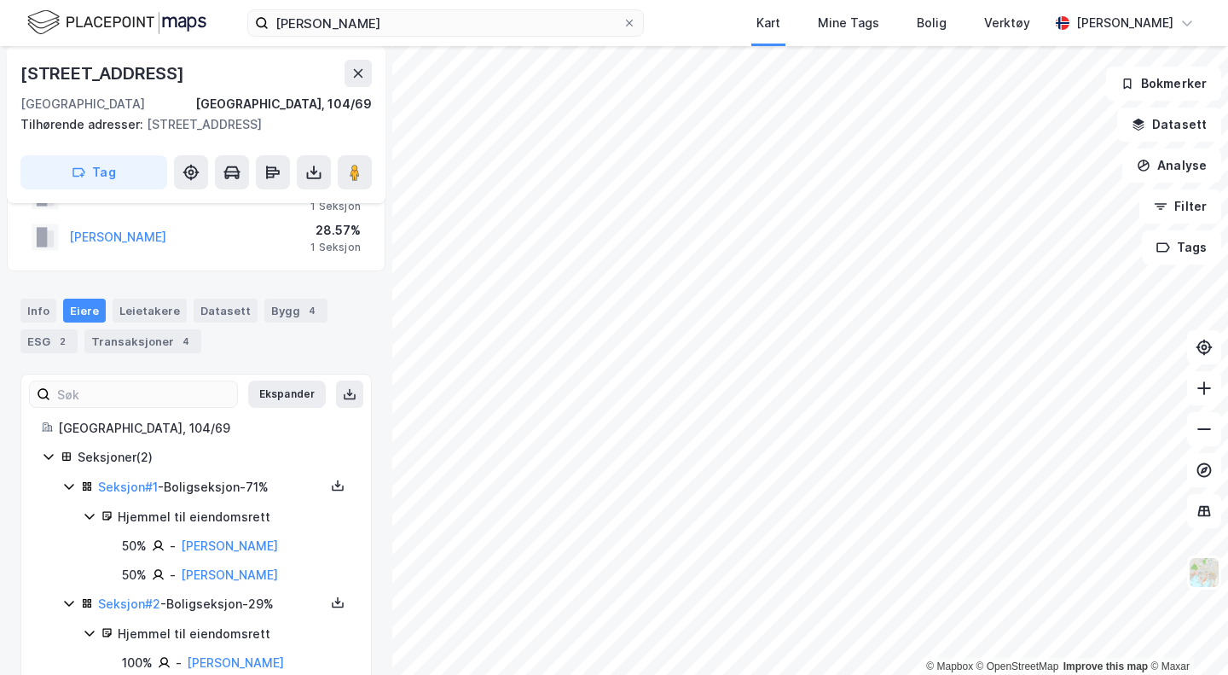
scroll to position [214, 0]
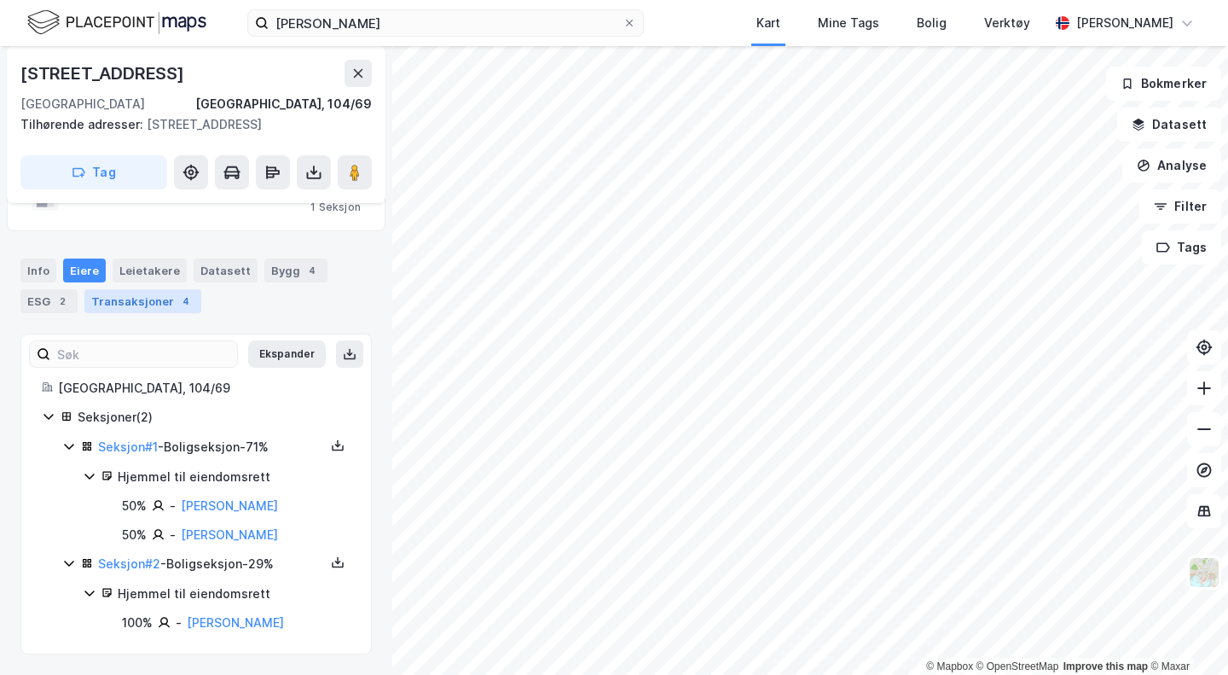
click at [177, 300] on div "4" at bounding box center [185, 301] width 17 height 17
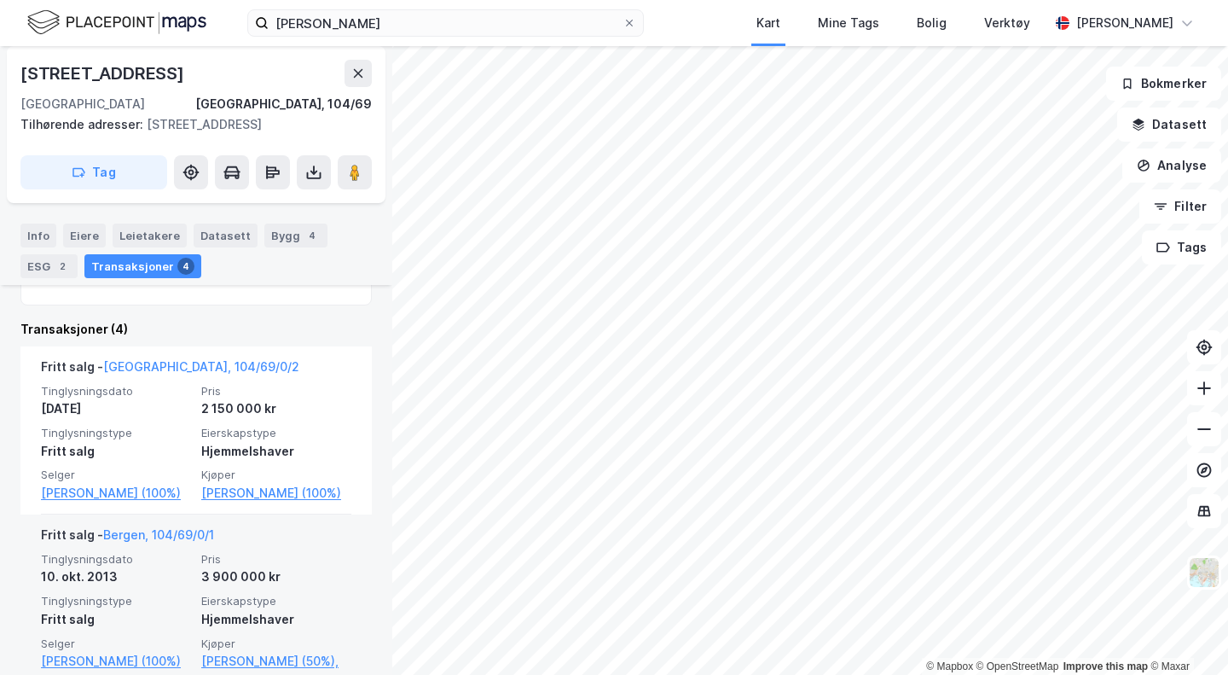
scroll to position [641, 0]
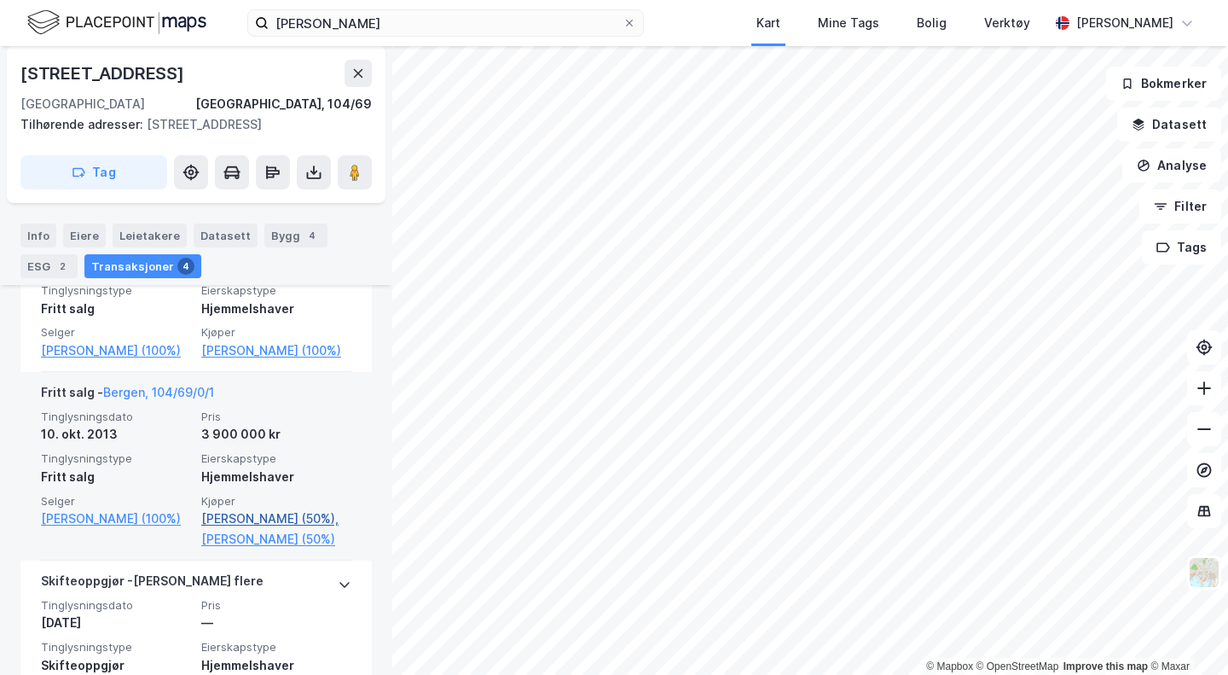
click at [201, 524] on link "[PERSON_NAME] (50%)," at bounding box center [276, 518] width 150 height 20
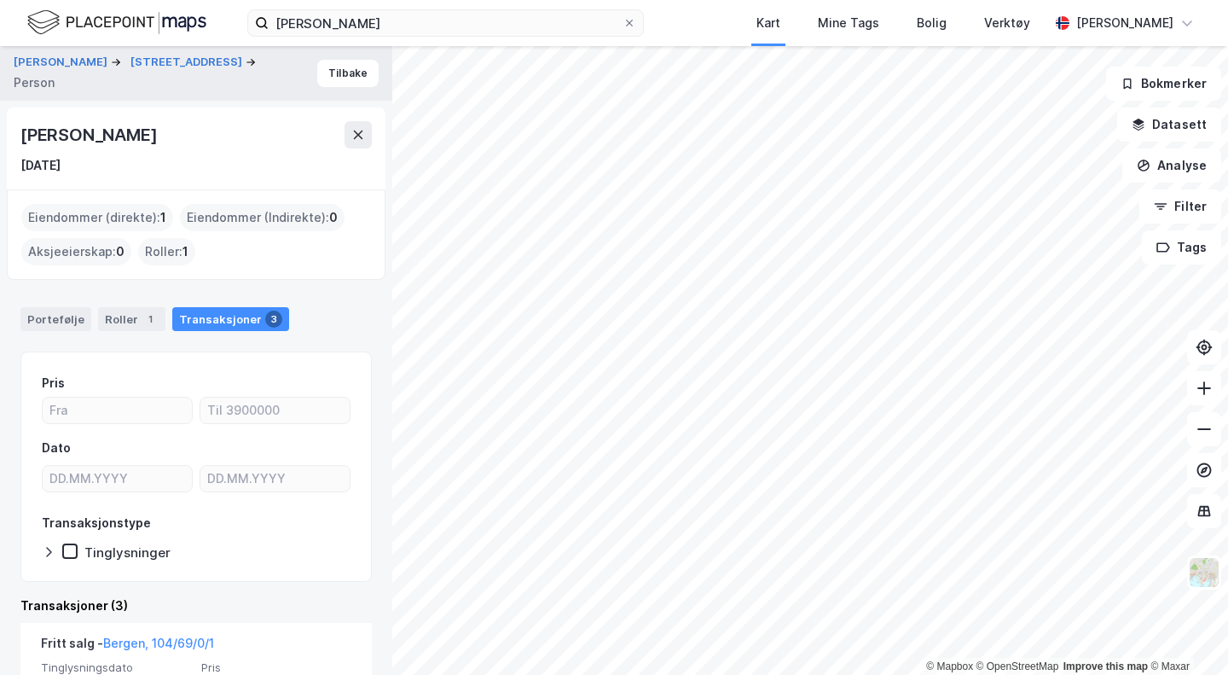
drag, startPoint x: 164, startPoint y: 129, endPoint x: 0, endPoint y: 111, distance: 164.8
click at [0, 111] on div "[PERSON_NAME] 114 Person [PERSON_NAME] [DATE] Eiendommer (direkte) : 1 Eiendomm…" at bounding box center [196, 360] width 392 height 629
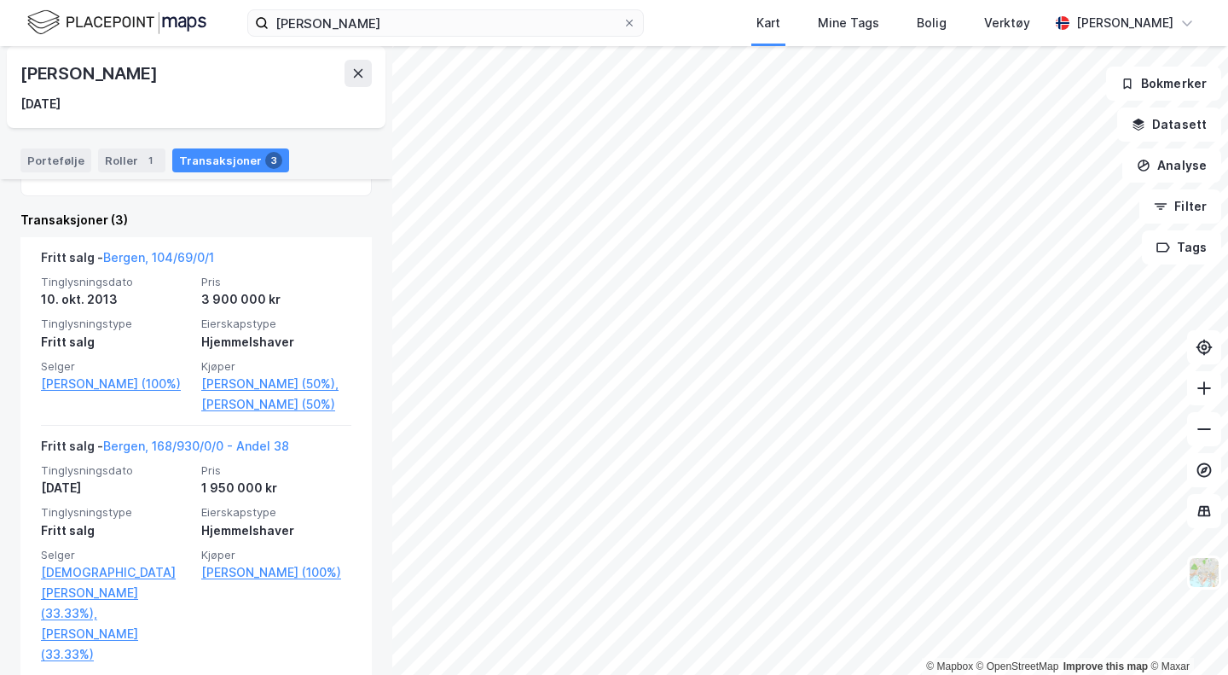
scroll to position [427, 0]
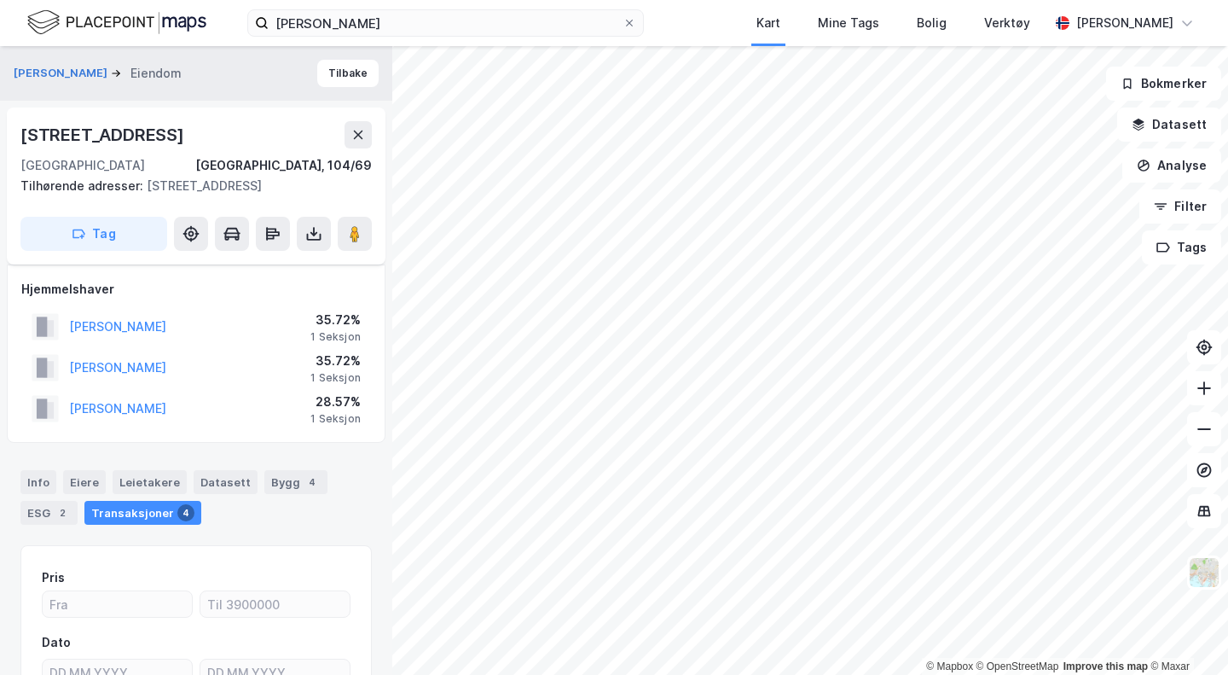
scroll to position [190, 0]
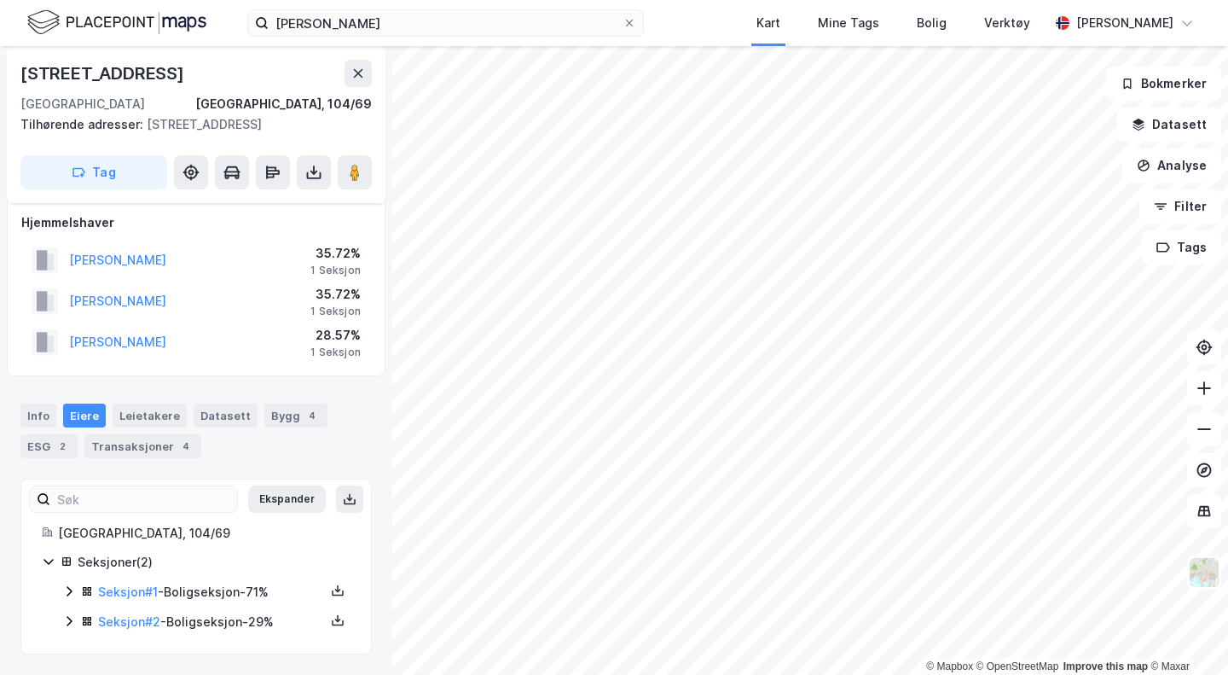
scroll to position [68, 0]
click at [0, 0] on button "[PERSON_NAME]" at bounding box center [0, 0] width 0 height 0
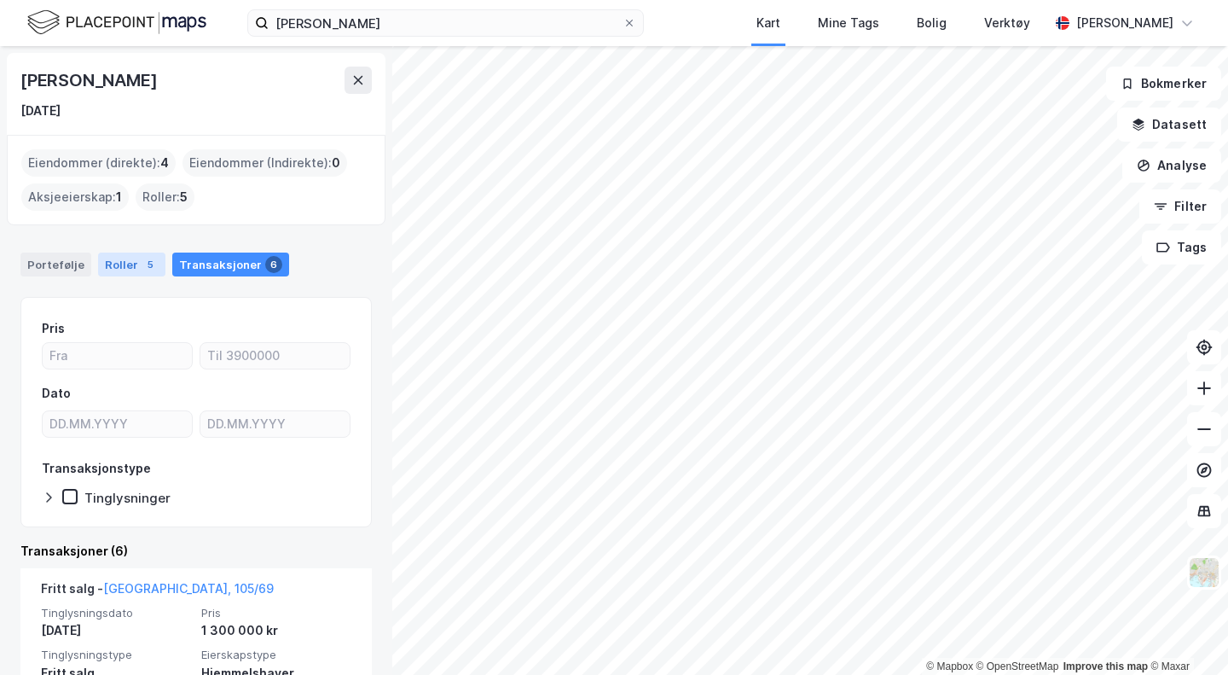
click at [104, 258] on div "Roller 5" at bounding box center [131, 265] width 67 height 24
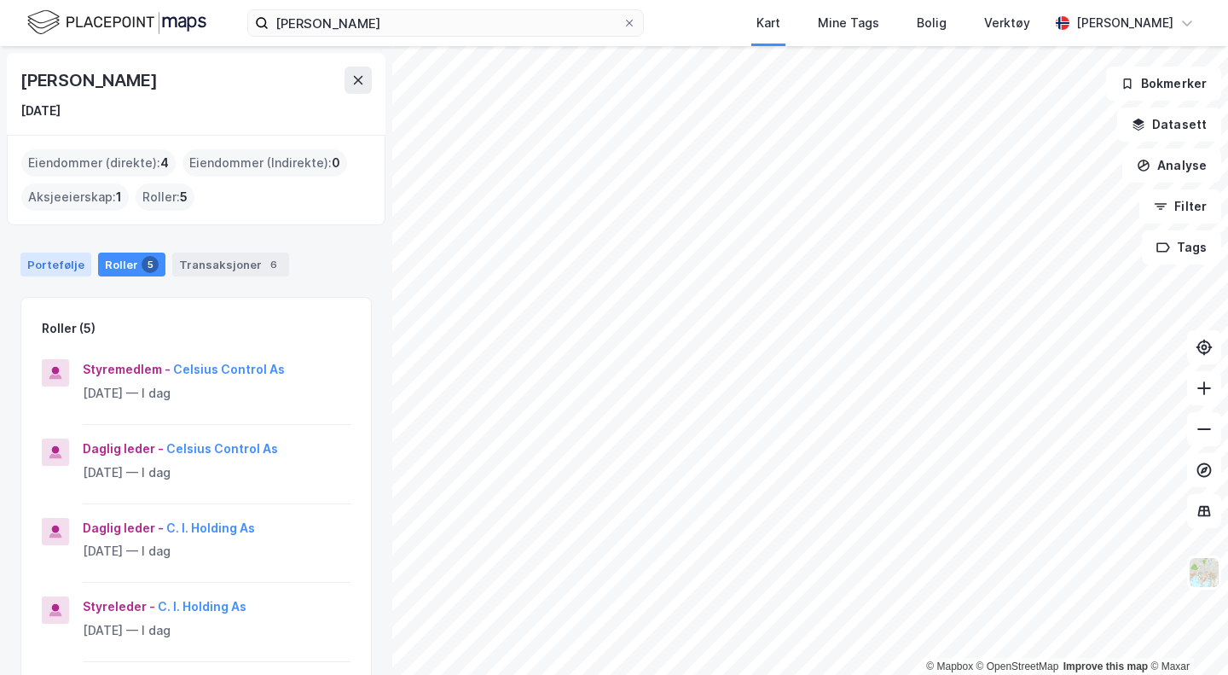
click at [59, 253] on div "Portefølje" at bounding box center [55, 265] width 71 height 24
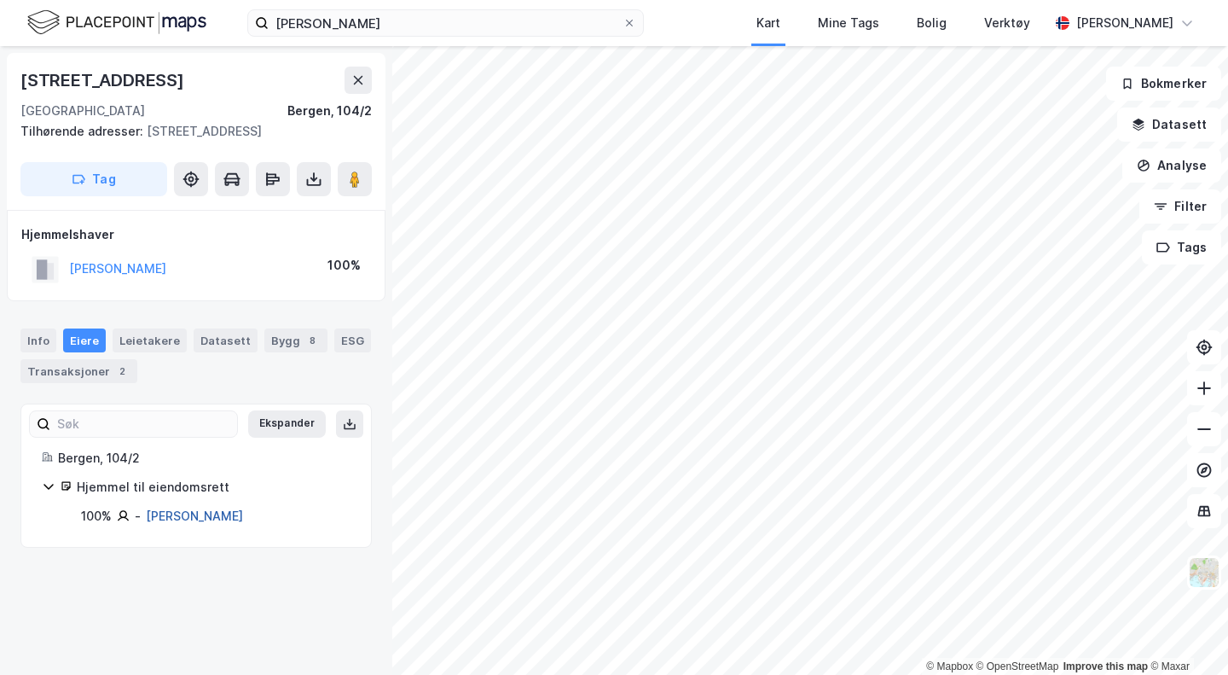
click at [170, 518] on link "[PERSON_NAME]" at bounding box center [194, 515] width 97 height 15
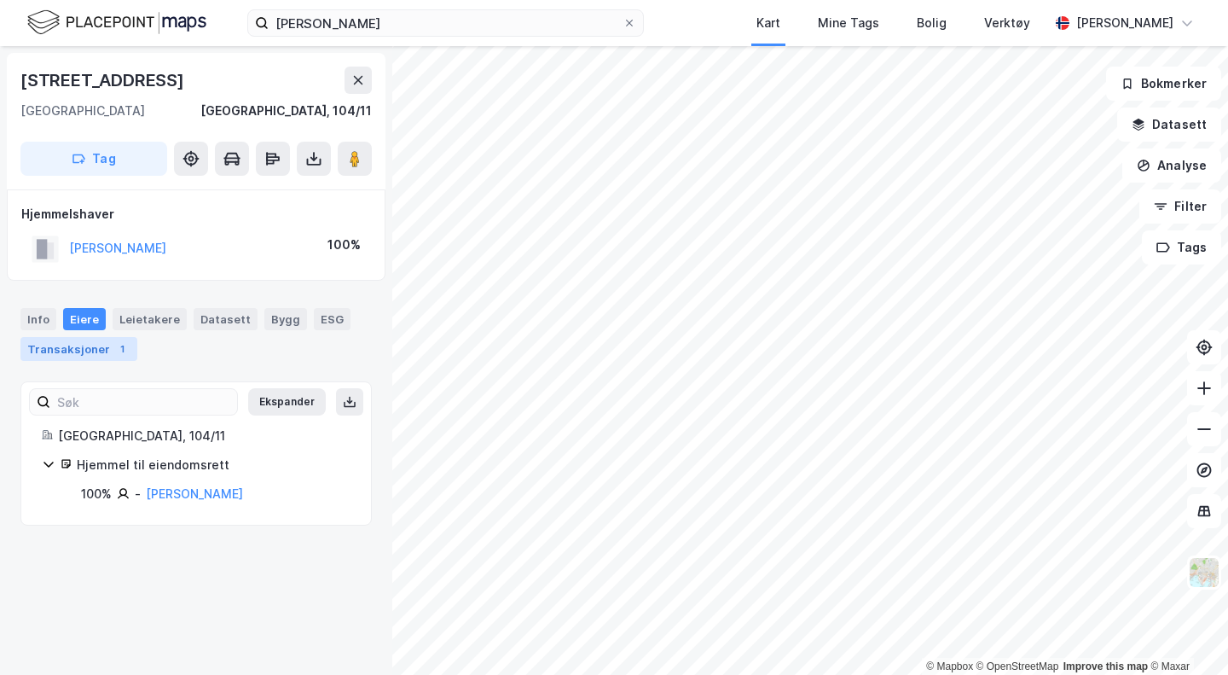
click at [105, 339] on div "Transaksjoner 1" at bounding box center [78, 349] width 117 height 24
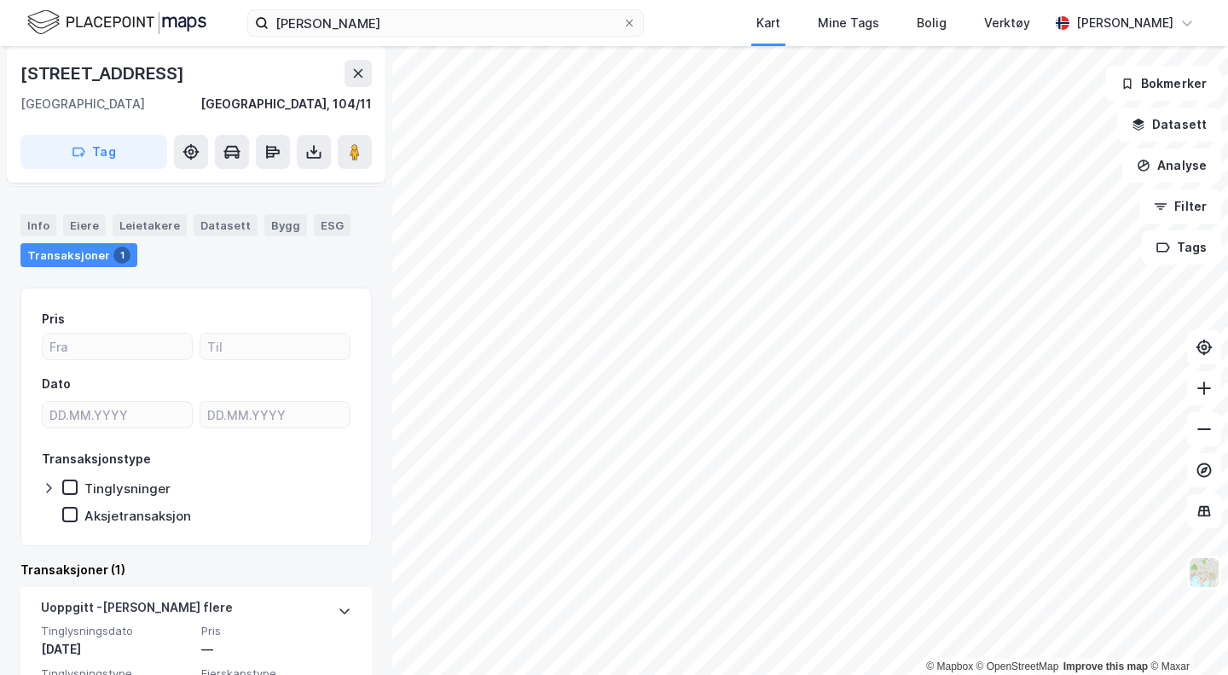
scroll to position [172, 0]
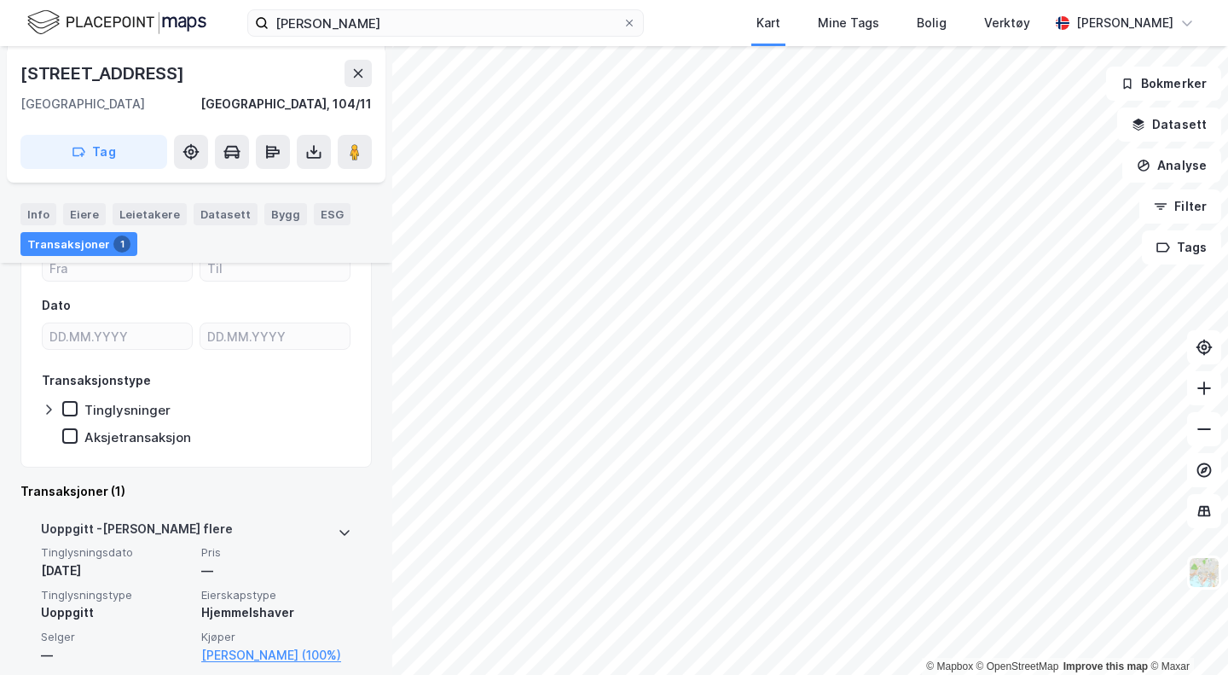
click at [289, 665] on div "Uoppgitt - [PERSON_NAME] flere Tinglysningsdato [DATE] Pris — Tinglysningstype …" at bounding box center [196, 591] width 311 height 167
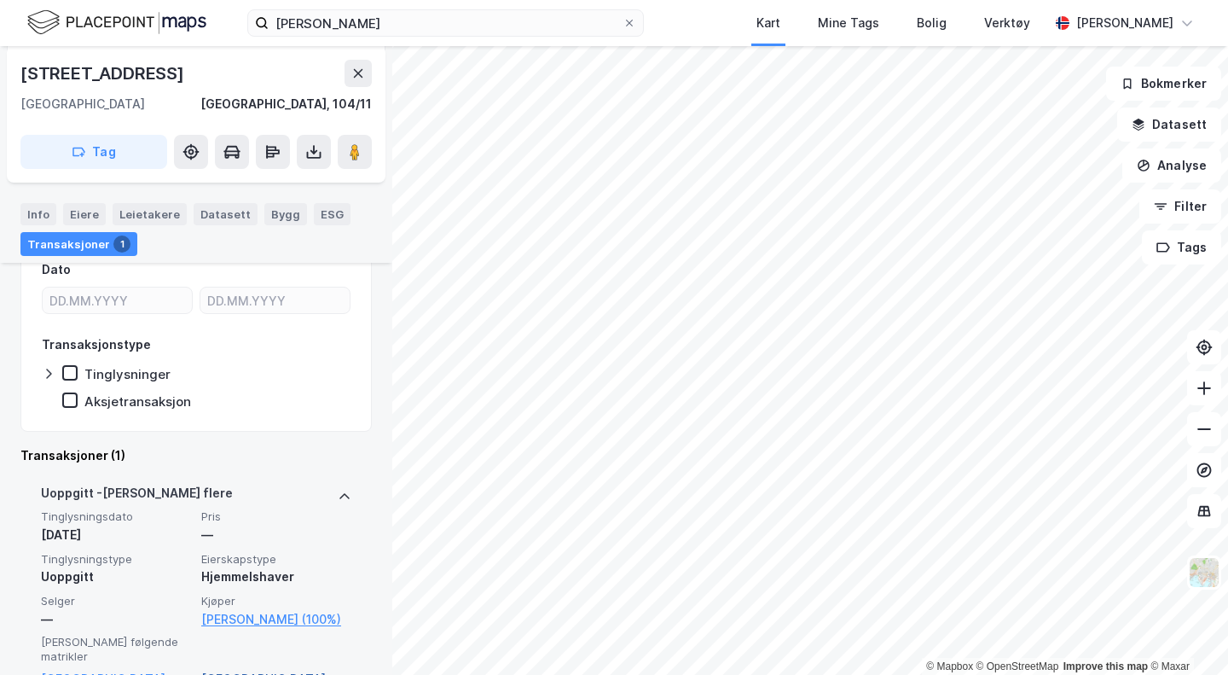
scroll to position [218, 0]
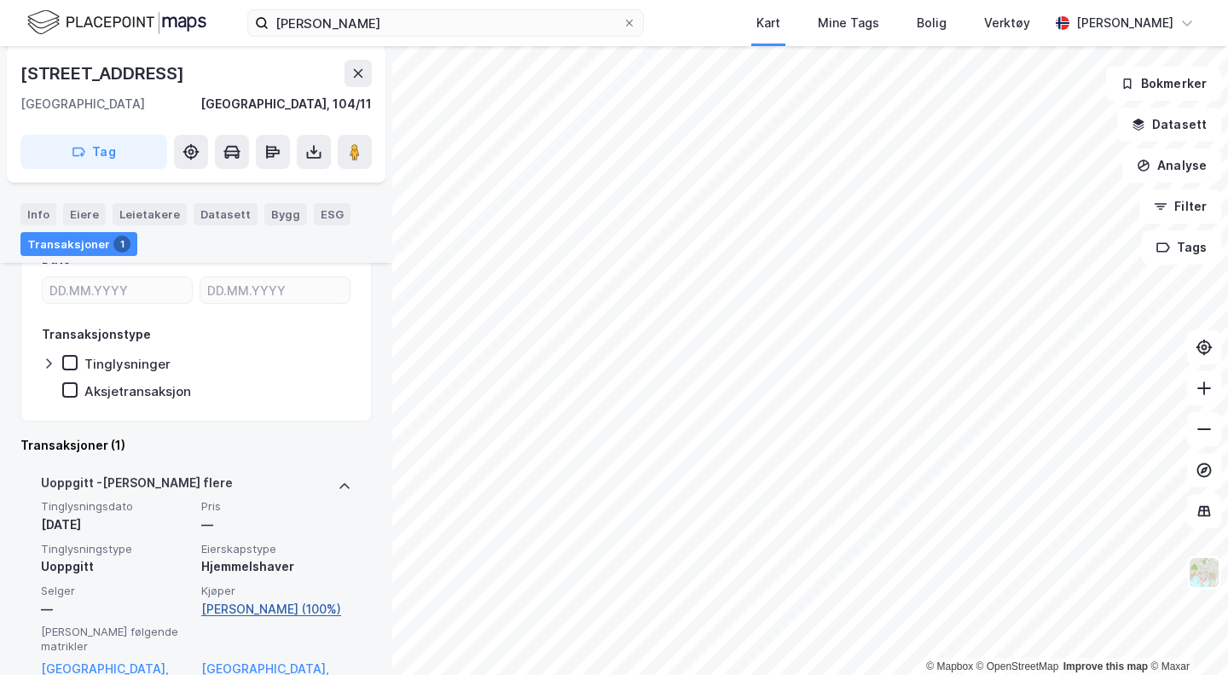
click at [264, 613] on link "[PERSON_NAME] (100%)" at bounding box center [276, 609] width 150 height 20
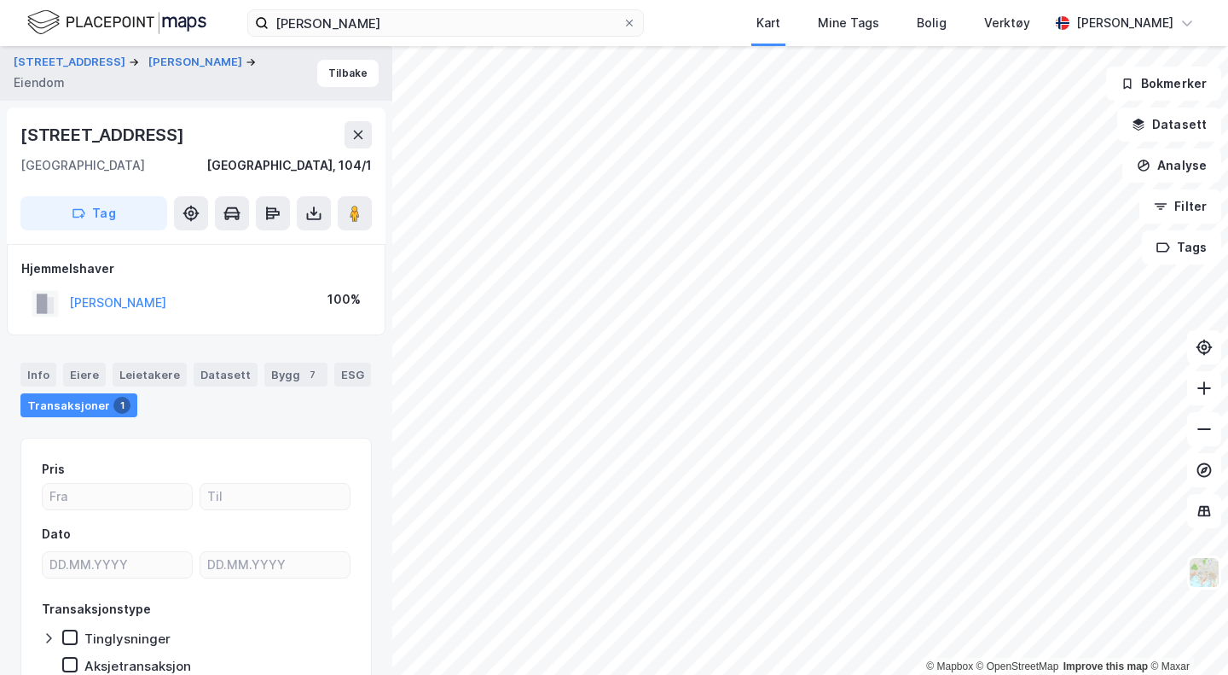
drag, startPoint x: 199, startPoint y: 137, endPoint x: 27, endPoint y: 134, distance: 171.5
click at [27, 134] on div "[STREET_ADDRESS]" at bounding box center [195, 134] width 351 height 27
click at [52, 134] on div "[STREET_ADDRESS]" at bounding box center [103, 134] width 167 height 27
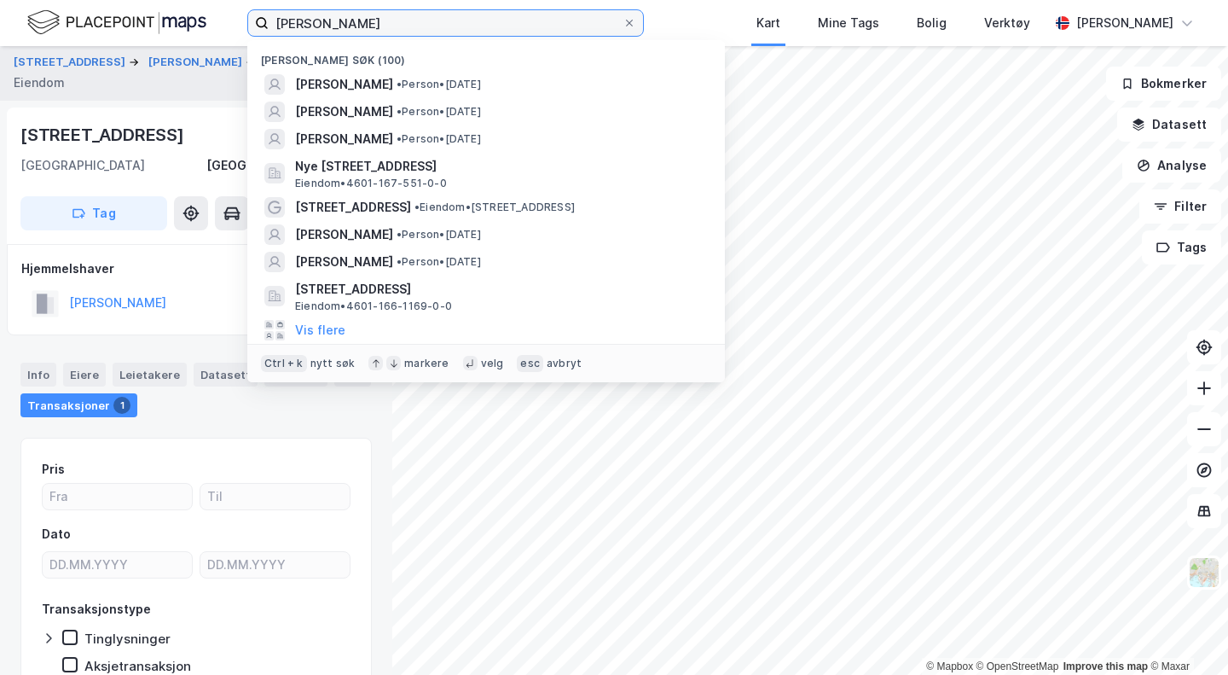
drag, startPoint x: 395, startPoint y: 30, endPoint x: 180, endPoint y: 29, distance: 215.0
click at [180, 29] on div "[PERSON_NAME] Nylige søk (100) [PERSON_NAME] • Person • [DATE] [PERSON_NAME] • …" at bounding box center [614, 23] width 1228 height 46
paste input "Østre Aker Vei 24 B AS"
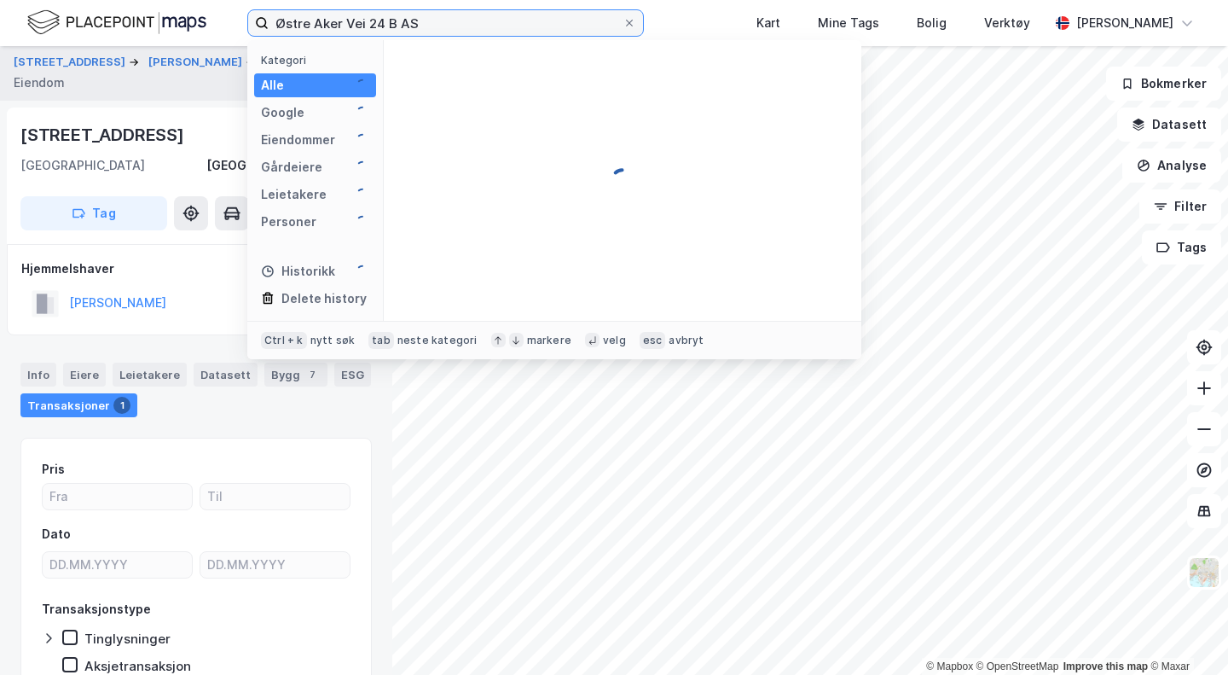
type input "Østre Aker Vei 24 B AS"
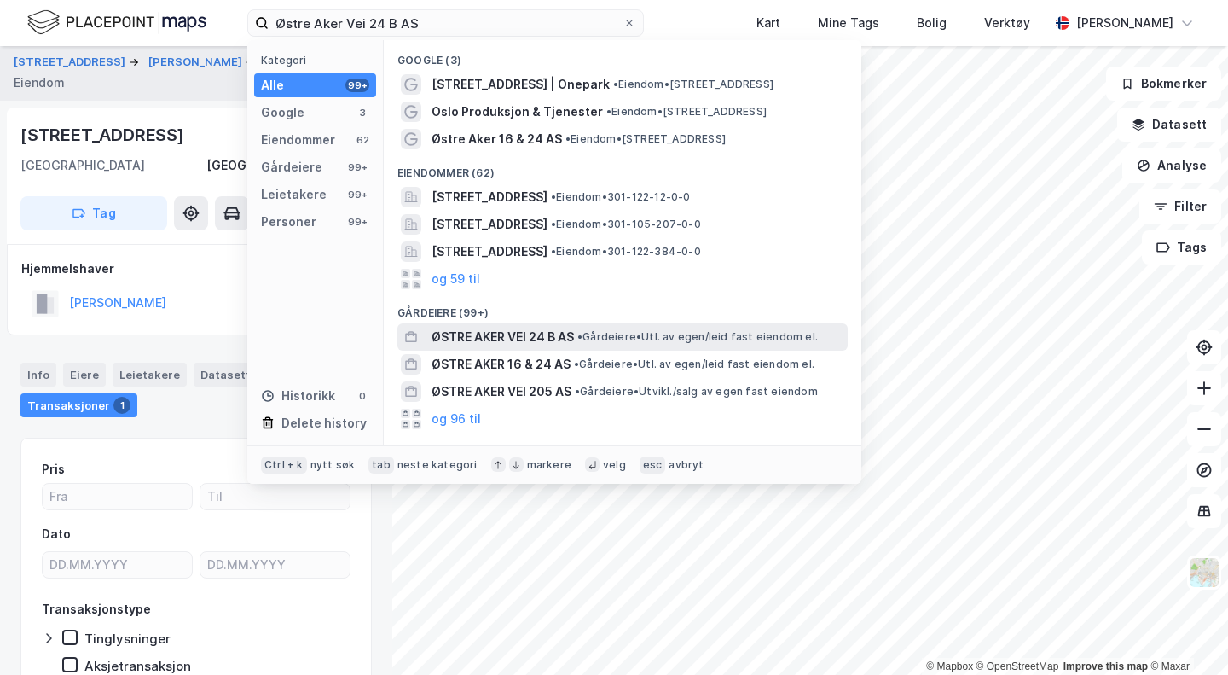
click at [523, 336] on span "ØSTRE AKER VEI 24 B AS" at bounding box center [503, 337] width 142 height 20
